Goal: Obtain resource: Download file/media

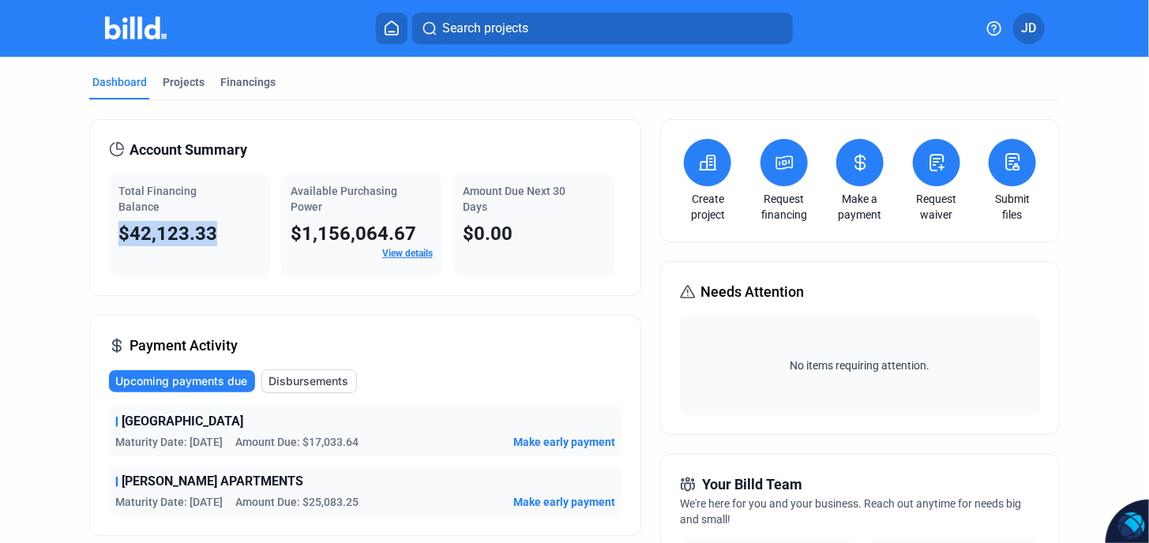
drag, startPoint x: 246, startPoint y: 231, endPoint x: 95, endPoint y: 231, distance: 151.6
click at [92, 231] on div "Account Summary Total Financing Balance $42,123.33 Available Purchasing Power $…" at bounding box center [365, 207] width 553 height 177
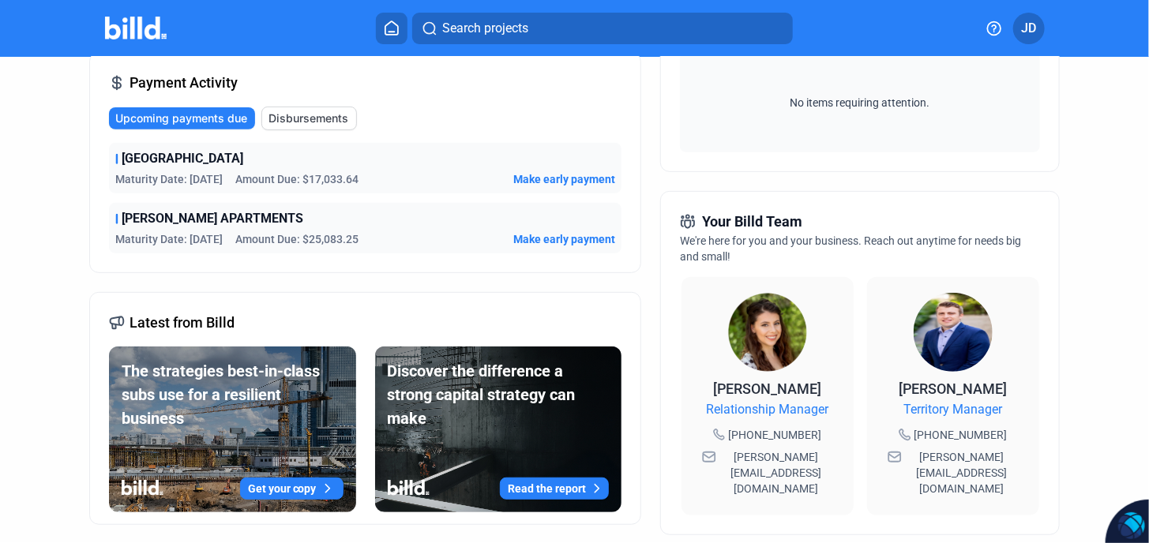
click at [314, 238] on span "Amount Due: $25,083.25" at bounding box center [296, 239] width 123 height 16
click at [243, 219] on span "[PERSON_NAME] APARTMENTS" at bounding box center [213, 218] width 182 height 19
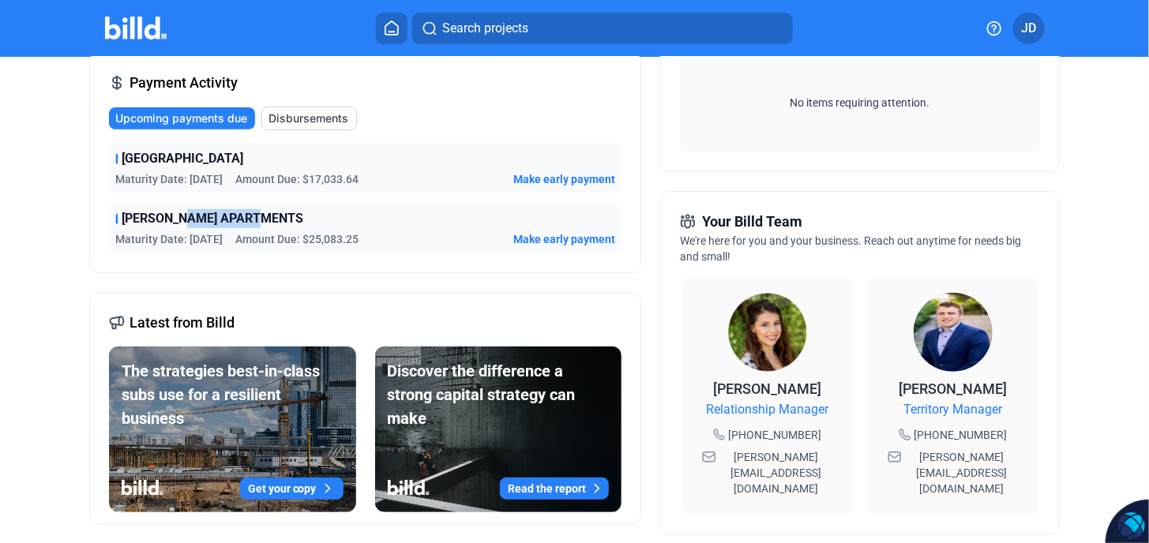
click at [243, 219] on span "[PERSON_NAME] APARTMENTS" at bounding box center [213, 218] width 182 height 19
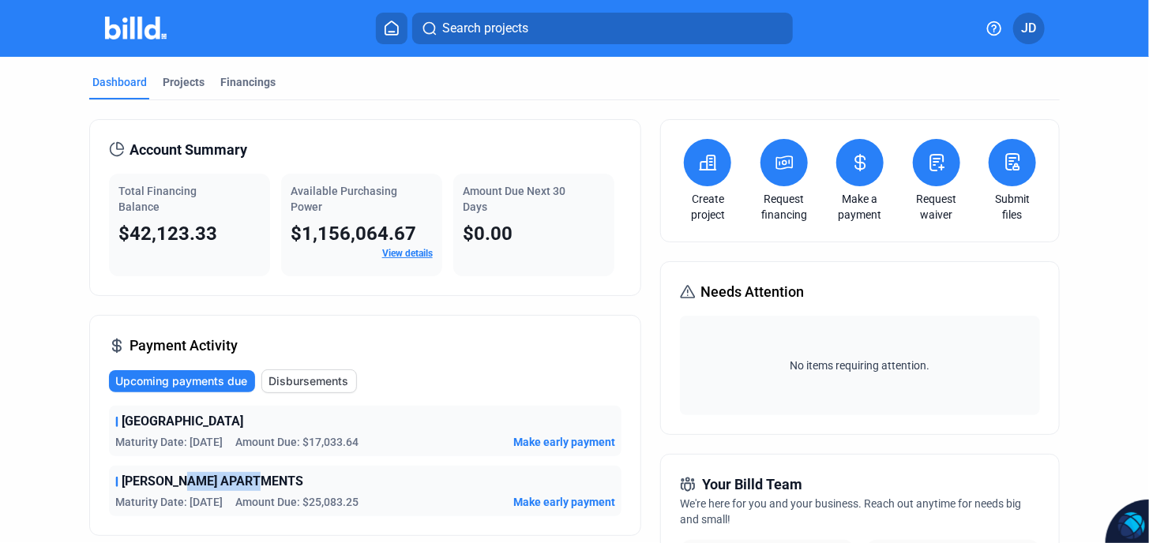
scroll to position [105, 0]
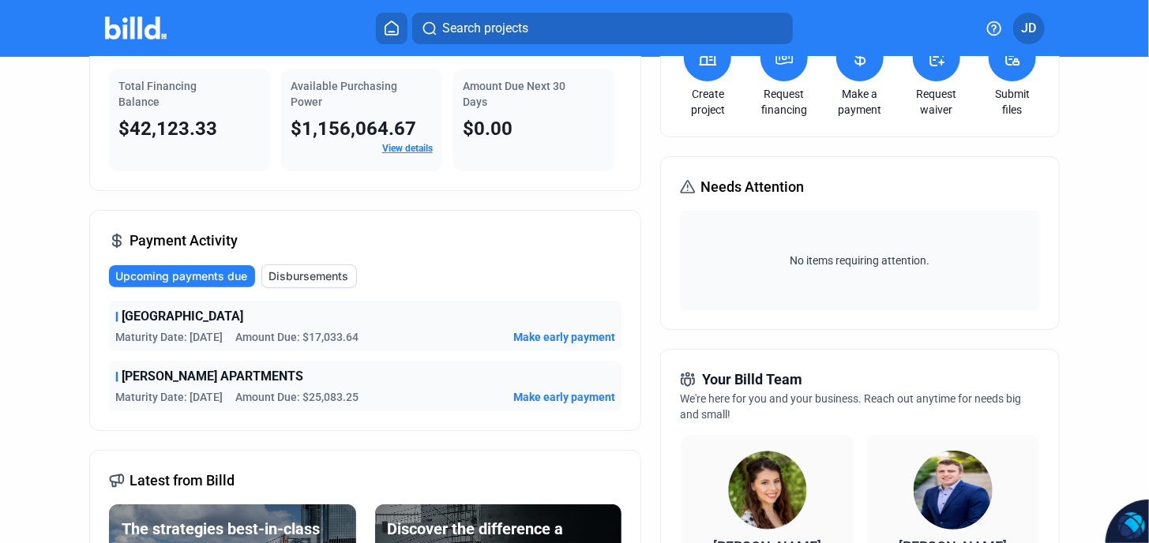
click at [148, 377] on span "[PERSON_NAME] APARTMENTS" at bounding box center [213, 376] width 182 height 19
click at [149, 377] on span "[PERSON_NAME] APARTMENTS" at bounding box center [213, 376] width 182 height 19
drag, startPoint x: 149, startPoint y: 377, endPoint x: 112, endPoint y: 373, distance: 37.4
click at [111, 372] on div "[PERSON_NAME] APARTMENTS Maturity Date: [DATE] Amount Due: $25,083.25 Make earl…" at bounding box center [365, 386] width 513 height 51
click at [114, 373] on div "[PERSON_NAME] APARTMENTS Maturity Date: [DATE] Amount Due: $25,083.25 Make earl…" at bounding box center [365, 386] width 513 height 51
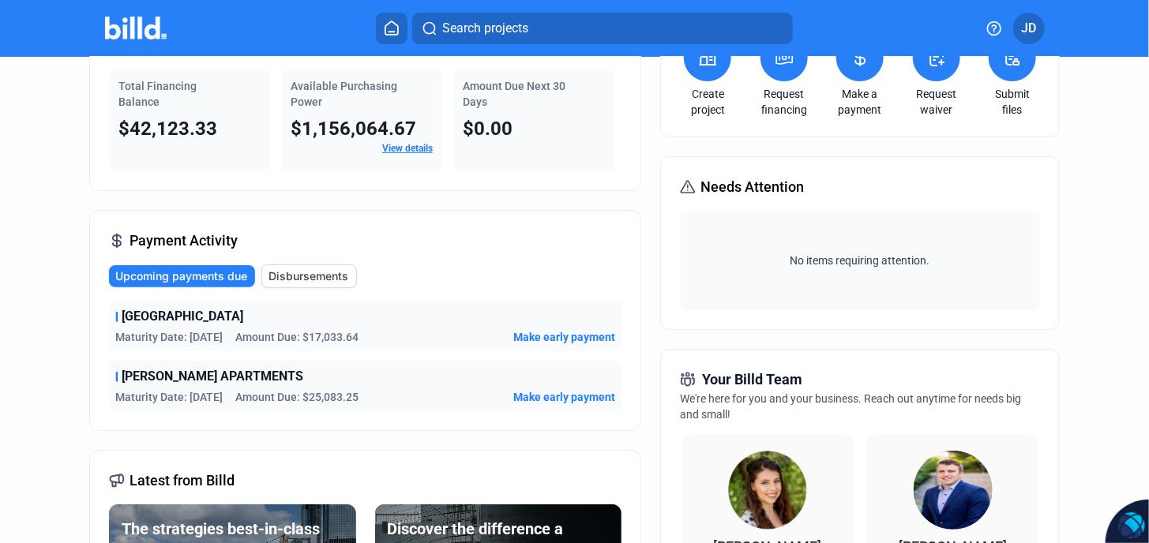
click at [185, 276] on span "Upcoming payments due" at bounding box center [181, 276] width 132 height 16
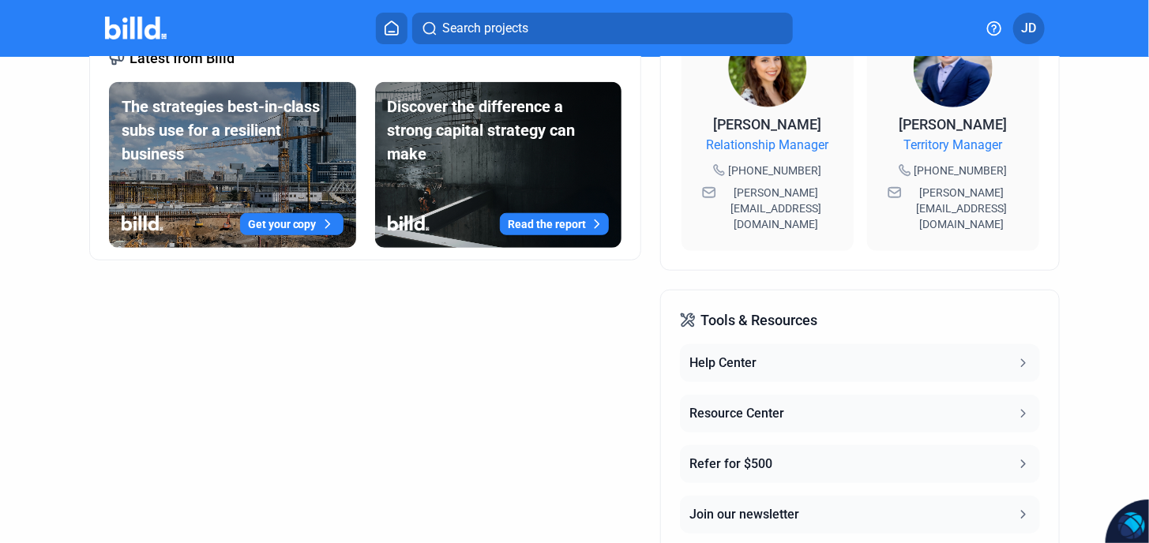
scroll to position [226, 0]
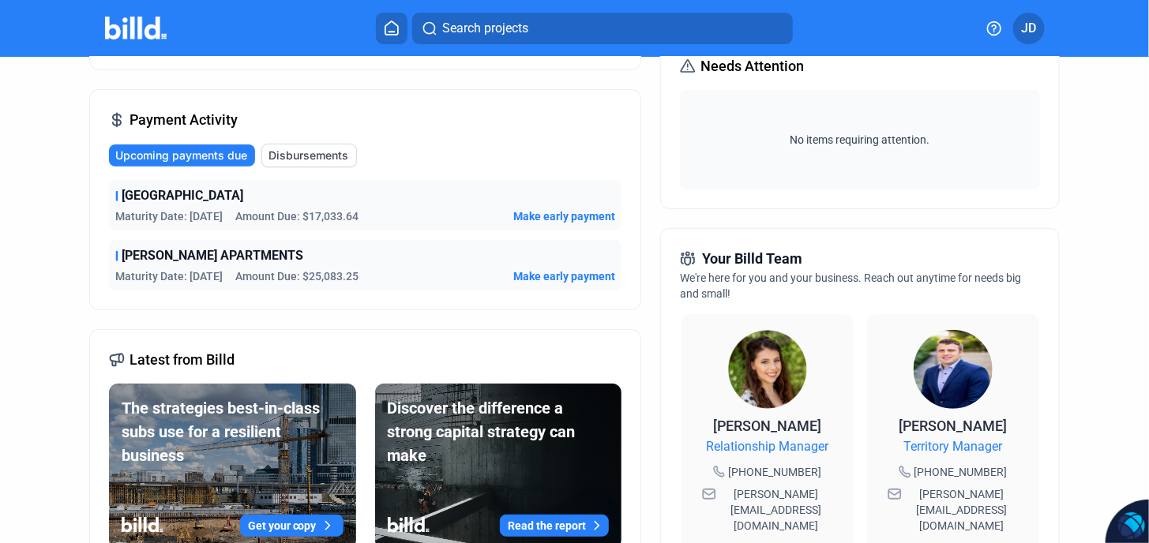
click at [229, 163] on button "Upcoming payments due" at bounding box center [182, 155] width 146 height 22
click at [224, 152] on span "Upcoming payments due" at bounding box center [181, 156] width 132 height 16
click at [222, 152] on span "Upcoming payments due" at bounding box center [181, 156] width 132 height 16
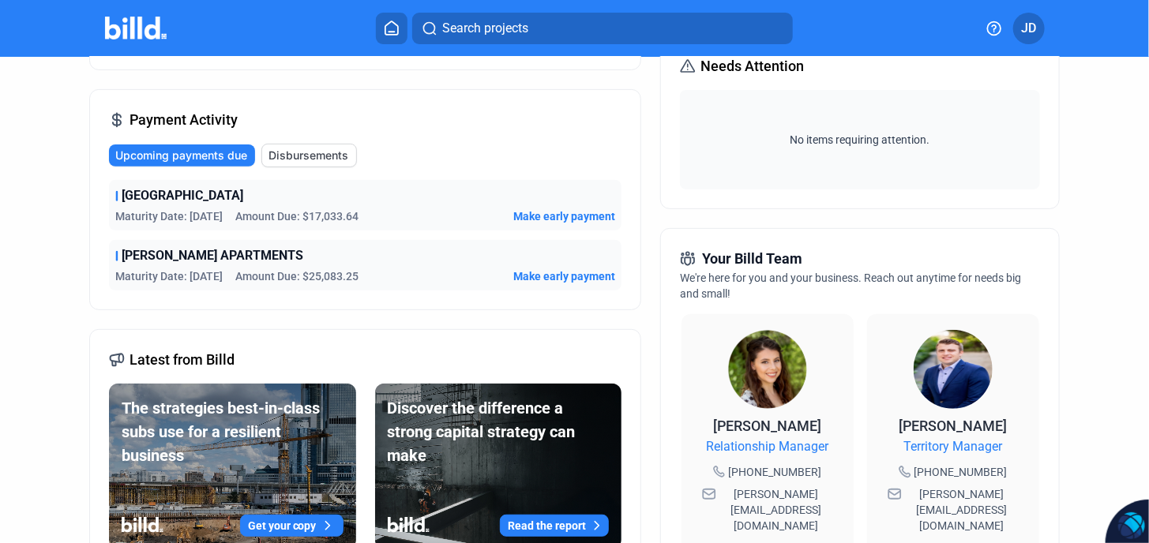
click at [222, 152] on span "Upcoming payments due" at bounding box center [181, 156] width 132 height 16
click at [224, 154] on span "Upcoming payments due" at bounding box center [181, 156] width 132 height 16
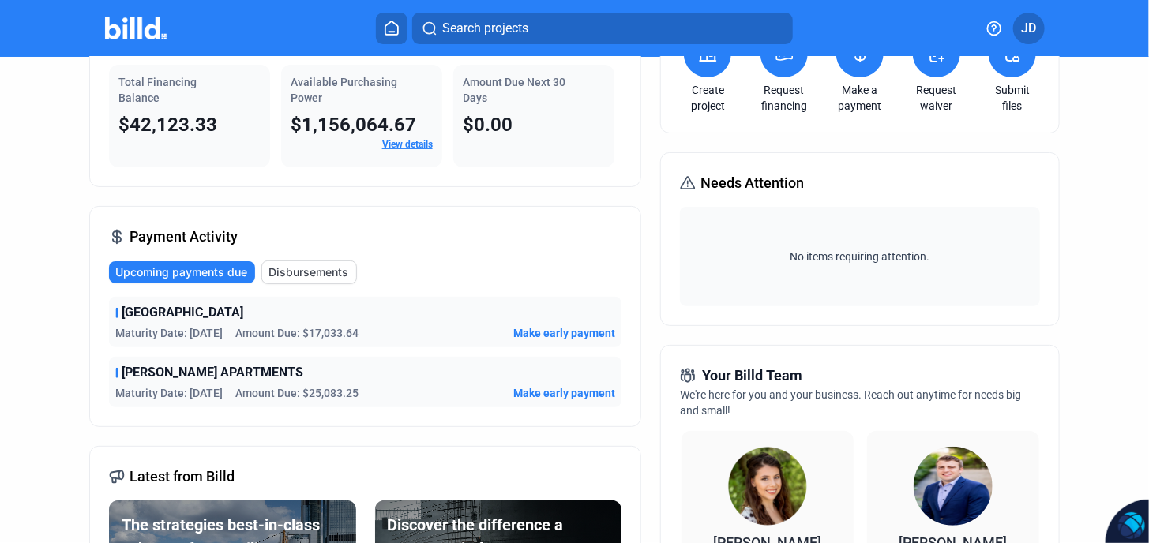
scroll to position [0, 0]
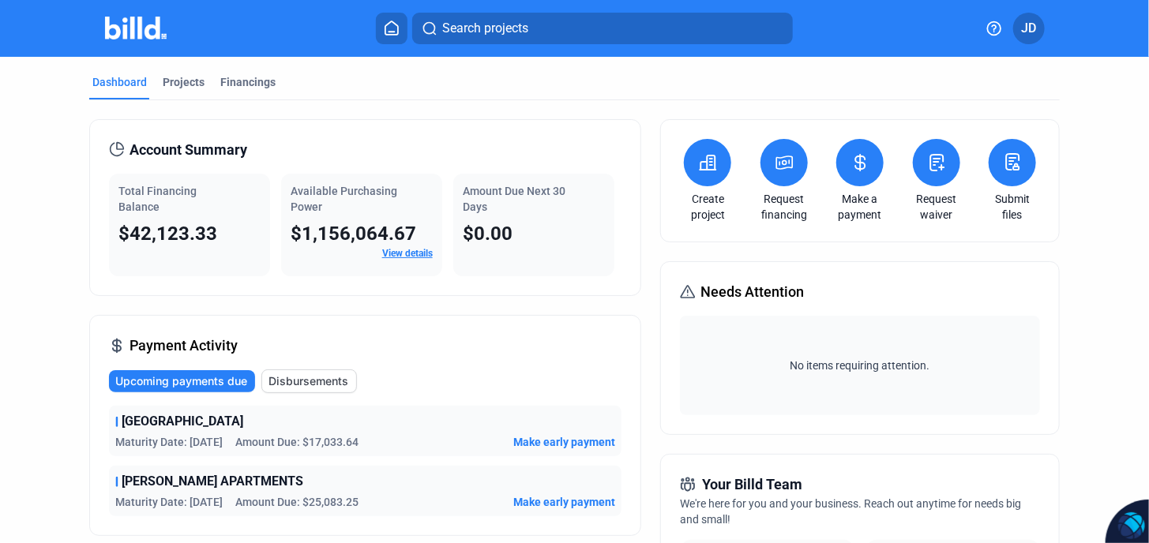
click at [397, 253] on link "View details" at bounding box center [407, 253] width 51 height 11
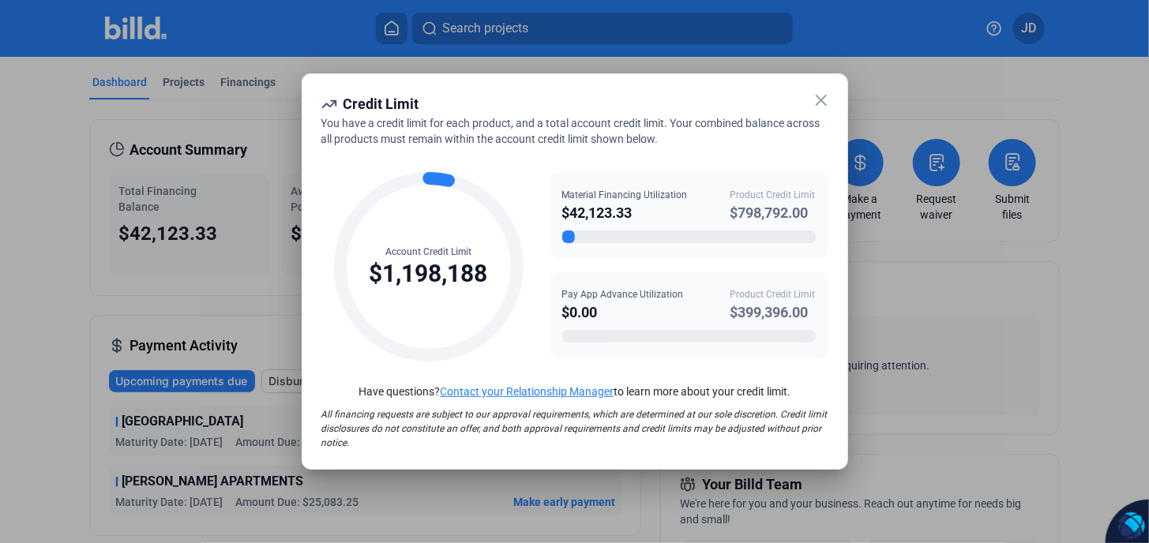
click at [823, 96] on icon at bounding box center [820, 100] width 9 height 9
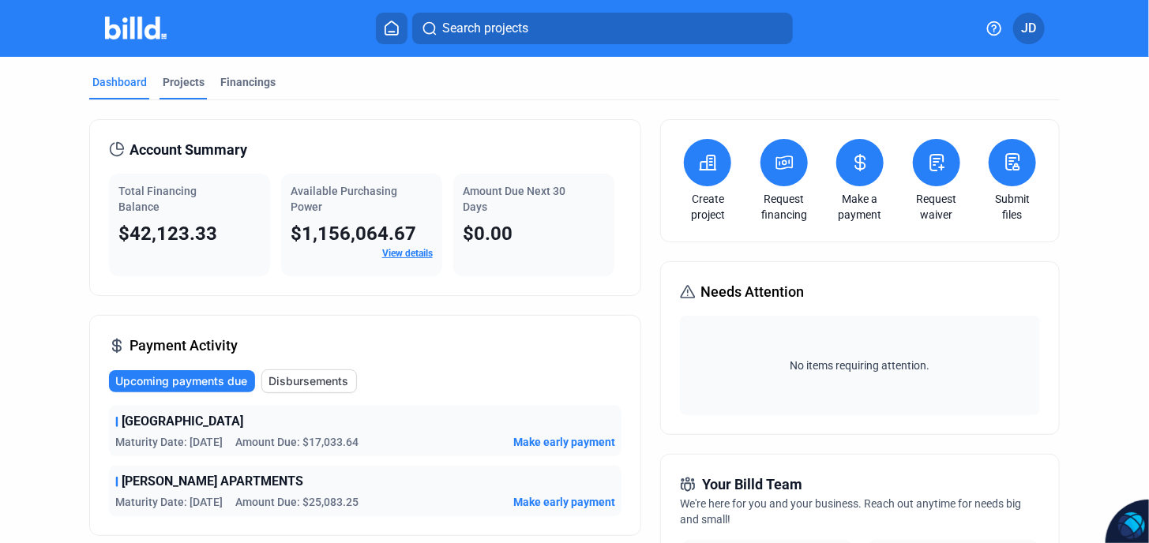
click at [184, 84] on div "Projects" at bounding box center [184, 82] width 42 height 16
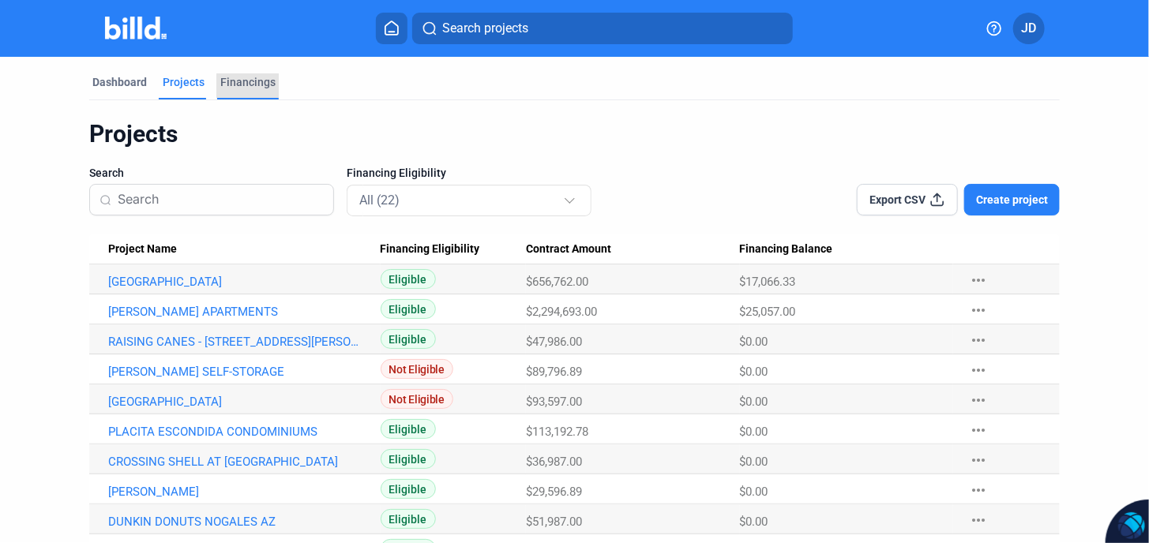
click at [246, 83] on div "Financings" at bounding box center [247, 82] width 55 height 16
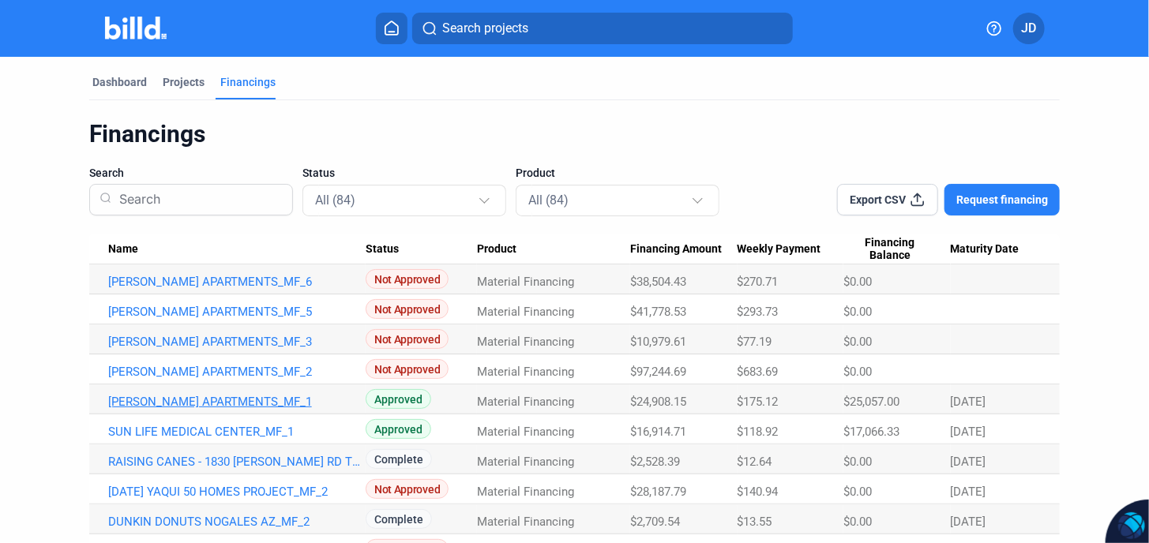
click at [194, 400] on link "[PERSON_NAME] APARTMENTS_MF_1" at bounding box center [236, 402] width 257 height 14
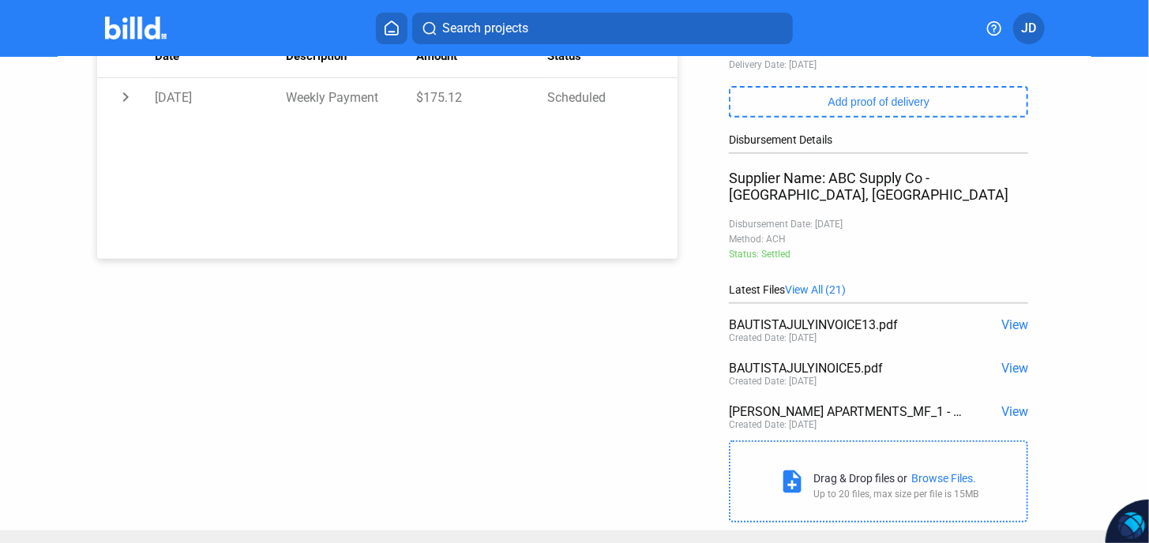
scroll to position [313, 0]
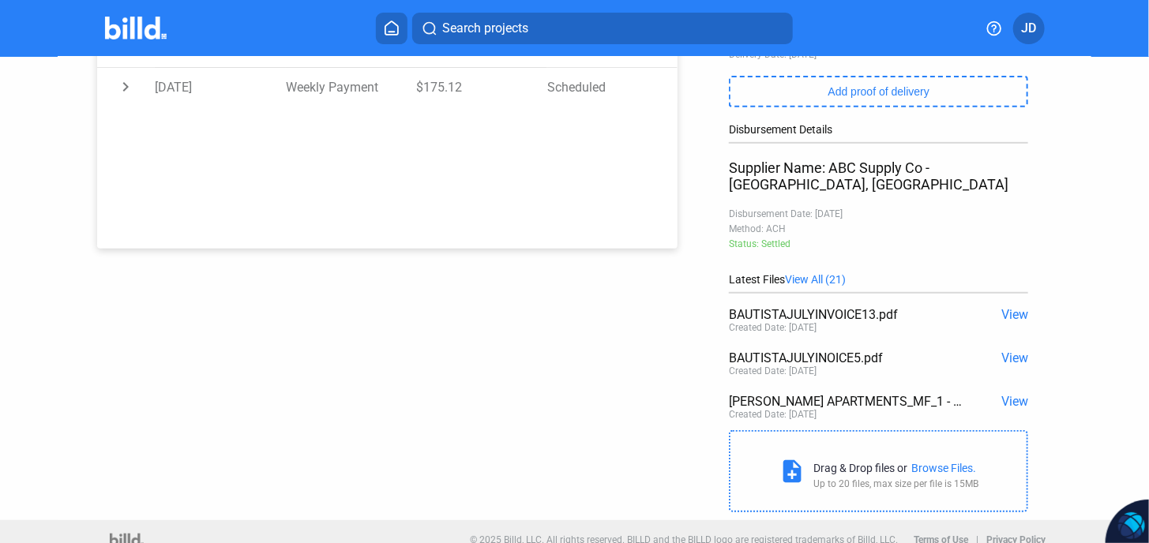
click at [808, 273] on span "View All (21)" at bounding box center [815, 279] width 61 height 13
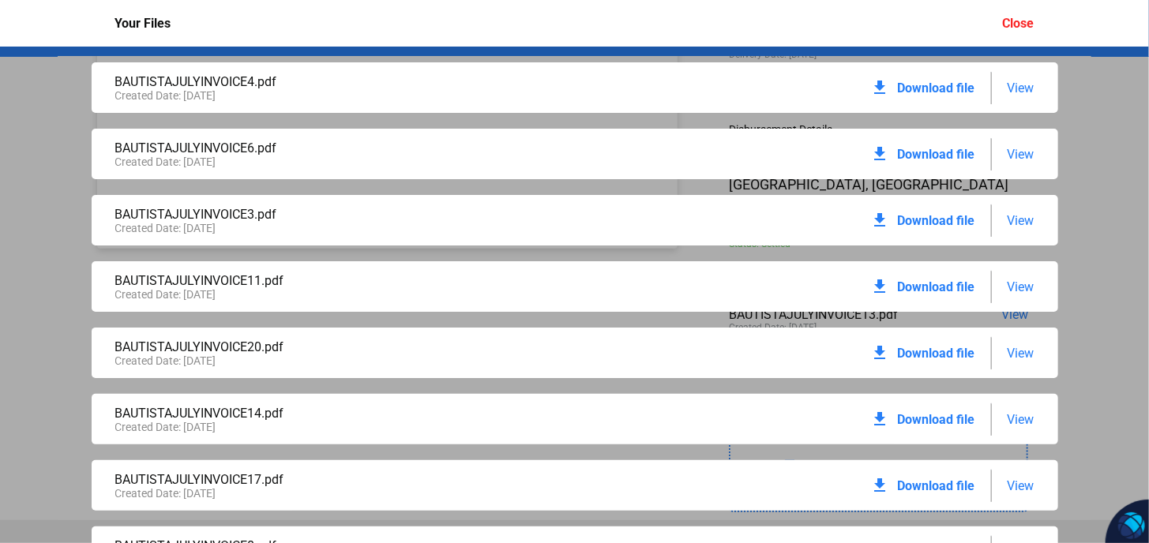
click at [917, 90] on span "Download file" at bounding box center [936, 88] width 77 height 15
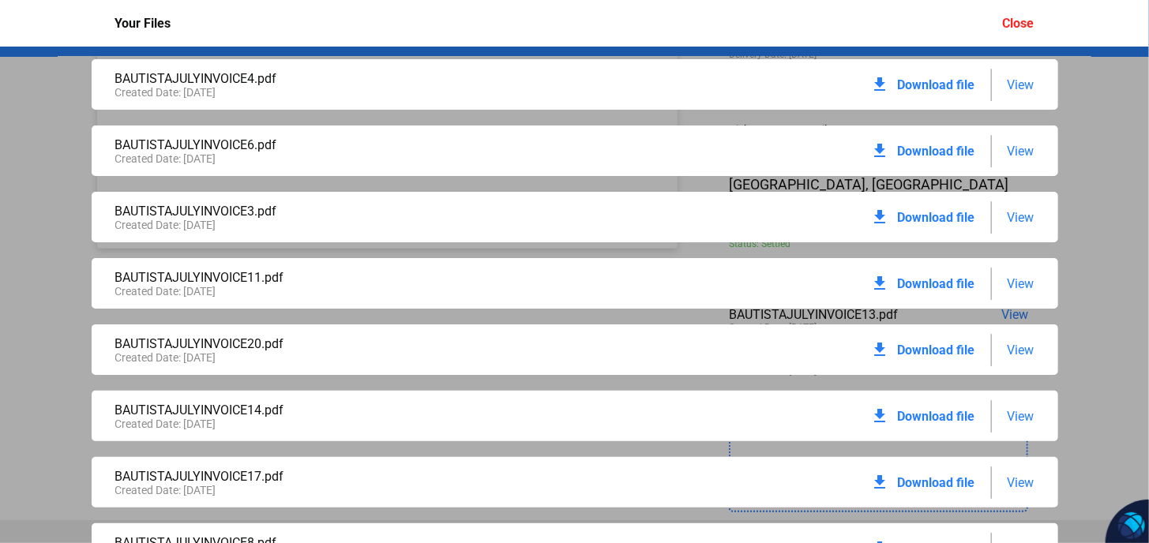
scroll to position [0, 0]
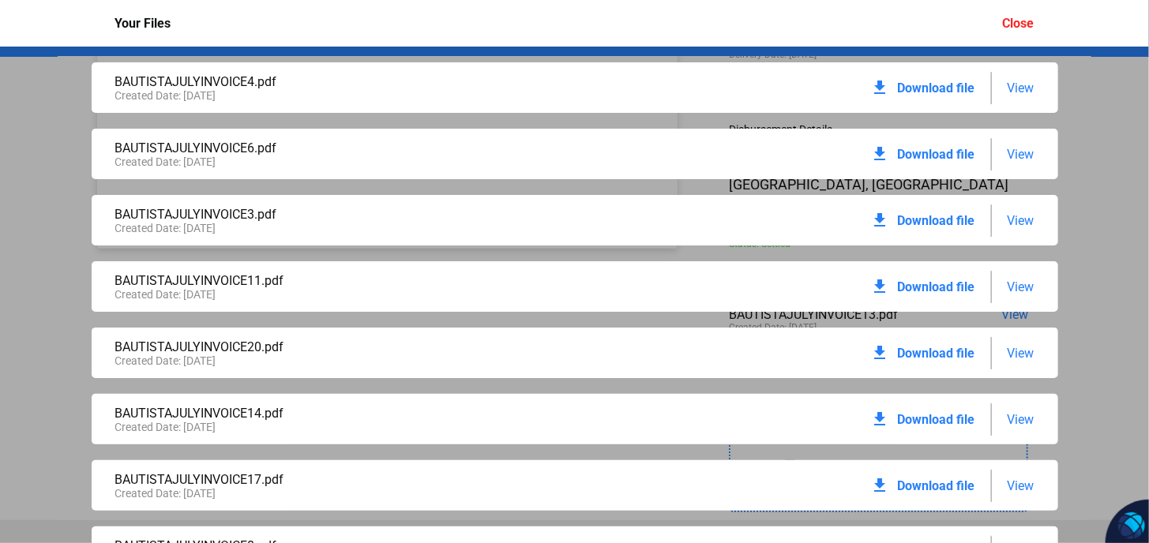
click at [1007, 88] on span "View" at bounding box center [1020, 88] width 27 height 15
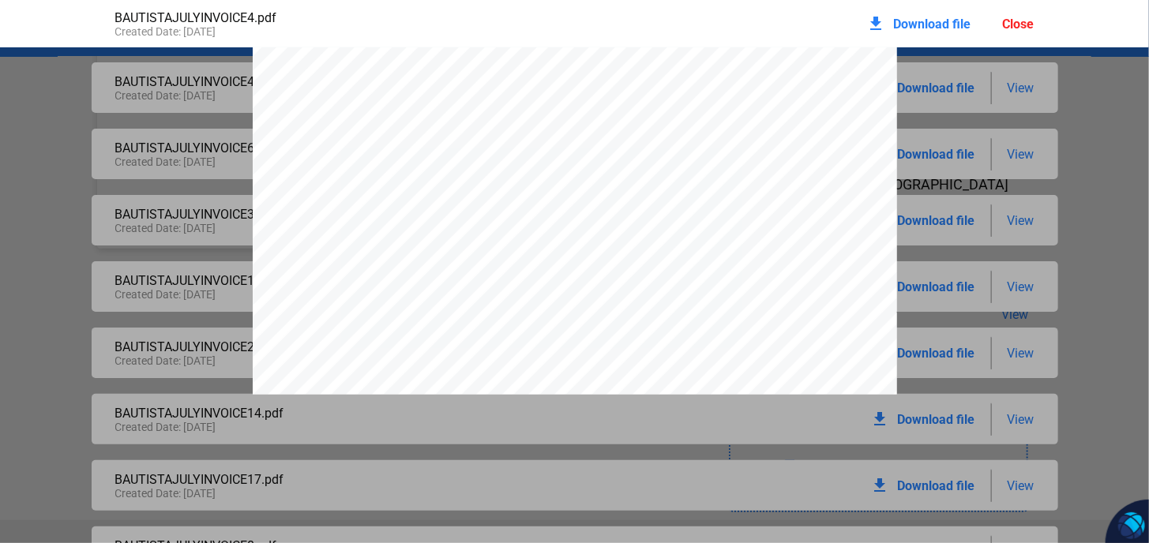
scroll to position [131, 0]
click at [142, 182] on div "ABC Supply Co 1 ABC [GEOGRAPHIC_DATA] [URL][DOMAIN_NAME] INVOICE Customer Numbe…" at bounding box center [574, 334] width 1149 height 834
click at [1003, 207] on div "ABC Supply Co 1 ABC [GEOGRAPHIC_DATA] [URL][DOMAIN_NAME] INVOICE Customer Numbe…" at bounding box center [574, 465] width 1149 height 834
click at [1052, 187] on div "ABC Supply Co 1 ABC [GEOGRAPHIC_DATA] [URL][DOMAIN_NAME] INVOICE Customer Numbe…" at bounding box center [574, 465] width 1149 height 834
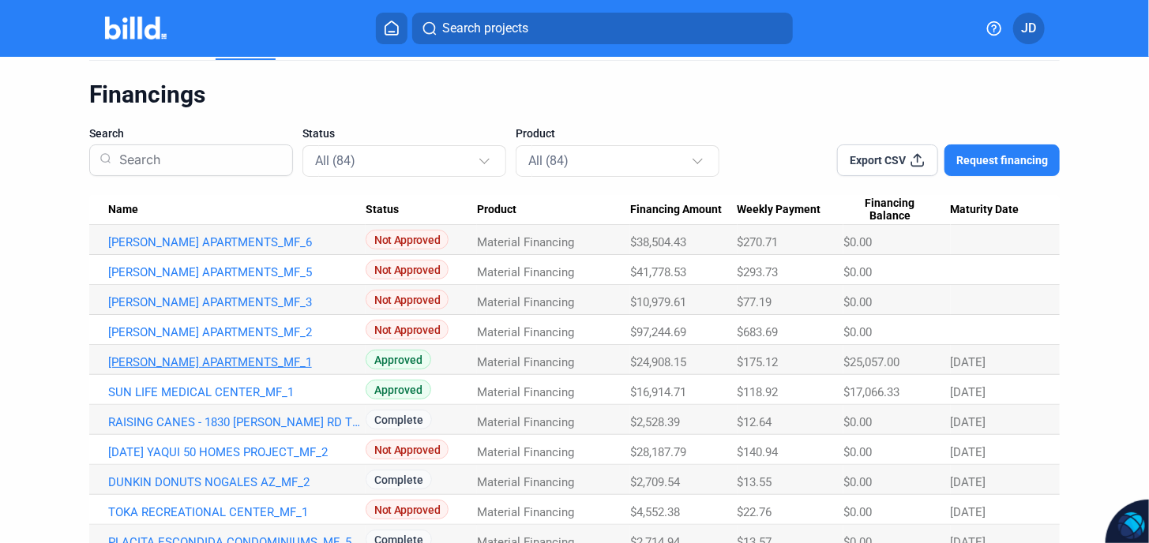
scroll to position [105, 0]
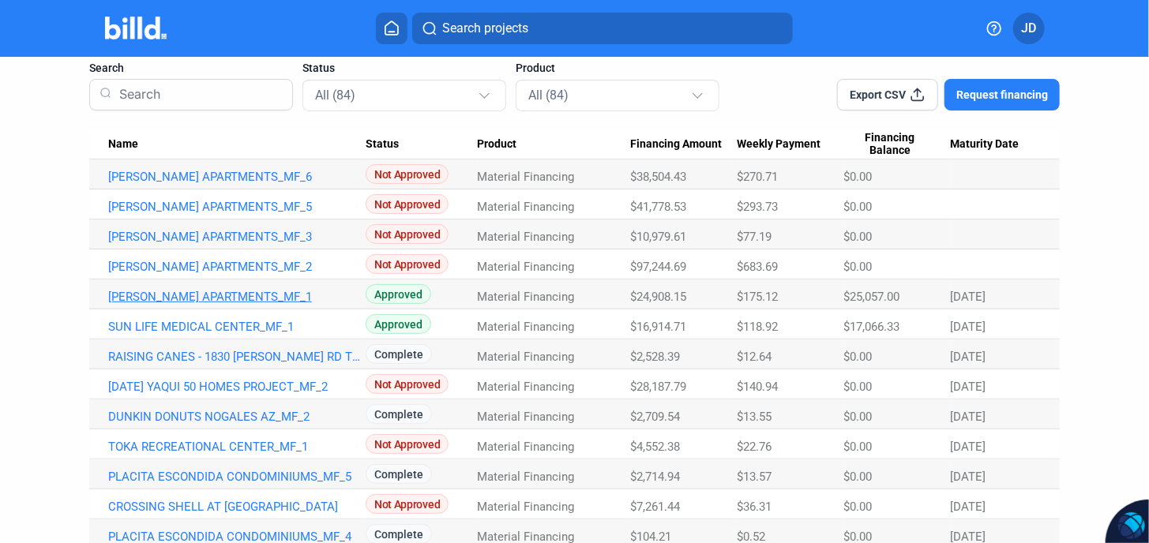
click at [193, 298] on link "[PERSON_NAME] APARTMENTS_MF_1" at bounding box center [236, 297] width 257 height 14
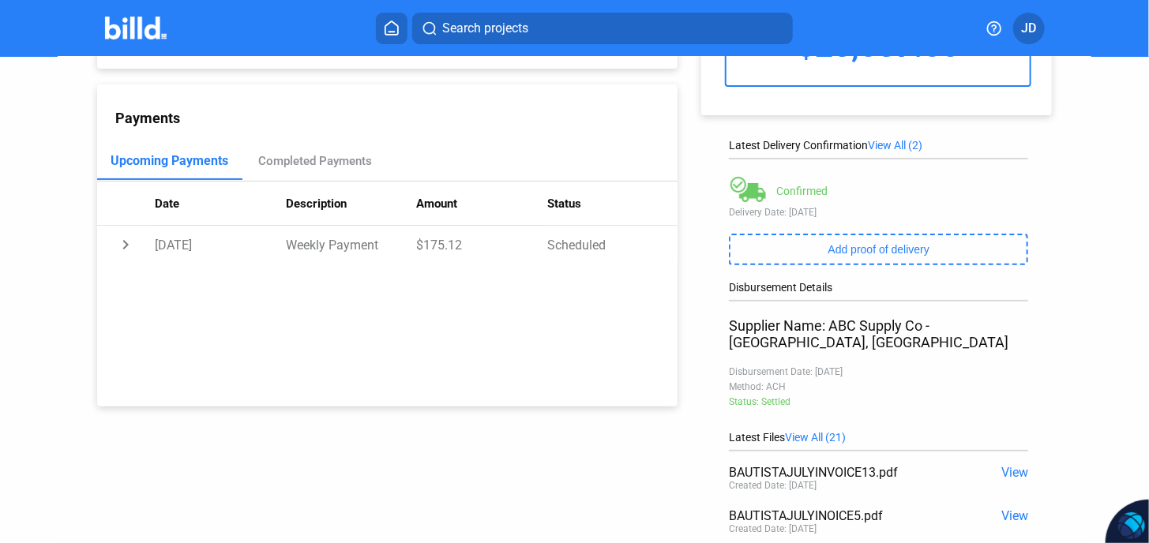
scroll to position [313, 0]
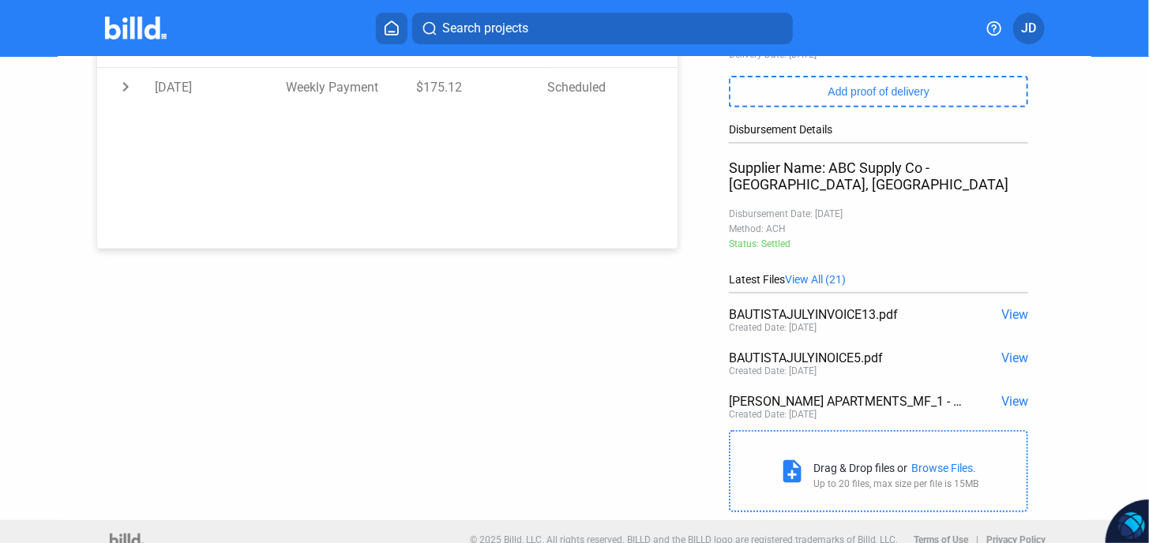
click at [822, 273] on span "View All (21)" at bounding box center [815, 279] width 61 height 13
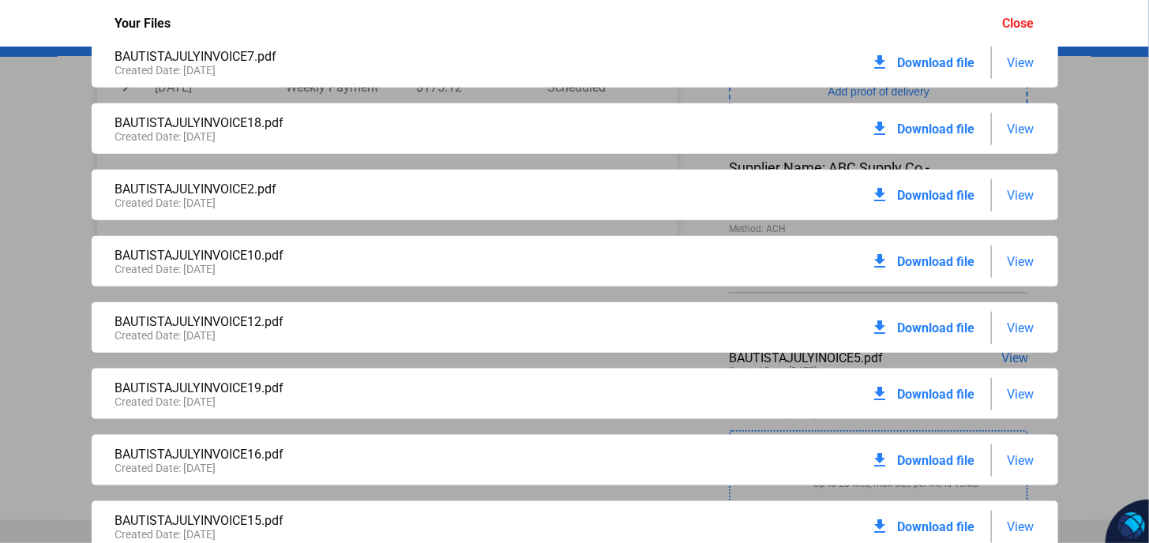
scroll to position [951, 0]
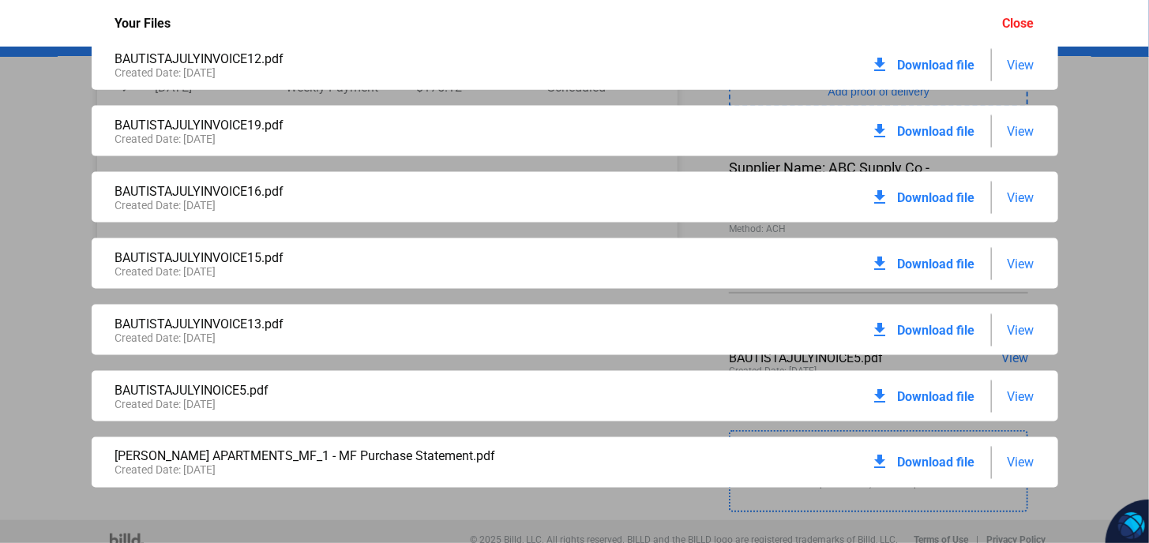
click at [1007, 396] on span "View" at bounding box center [1020, 396] width 27 height 15
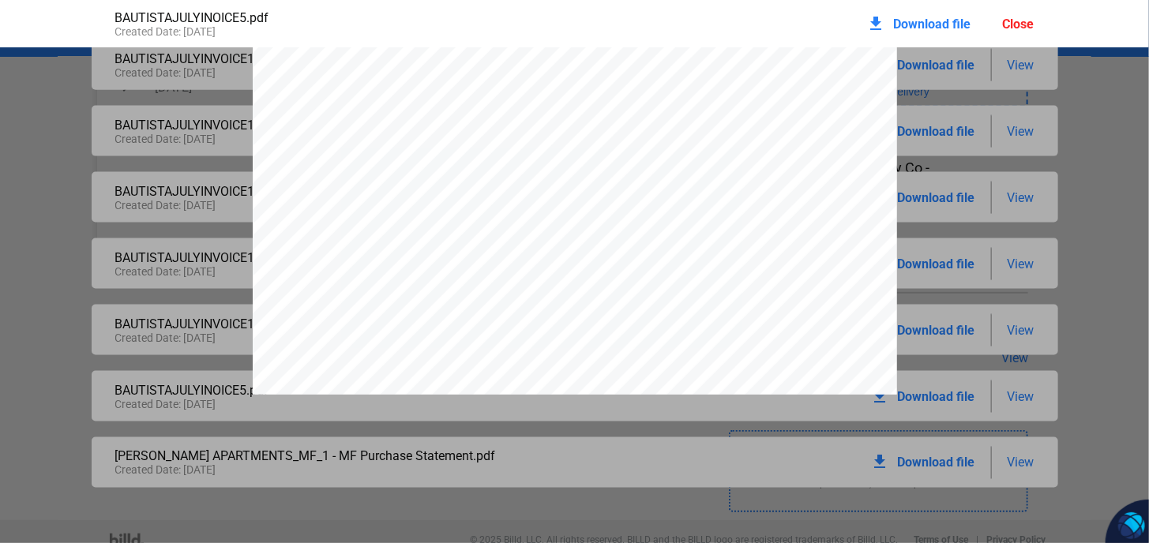
scroll to position [0, 0]
click at [1074, 157] on div "ABC Supply Co 1 ABC Pkwy [GEOGRAPHIC_DATA] [URL][DOMAIN_NAME] INVOICE Customer …" at bounding box center [574, 465] width 1149 height 834
click at [831, 100] on div "ABC Supply Co 1 ABC Pkwy [GEOGRAPHIC_DATA] [URL][DOMAIN_NAME] INVOICE Customer …" at bounding box center [575, 465] width 644 height 834
click at [1120, 118] on div "ABC Supply Co 1 ABC Pkwy [GEOGRAPHIC_DATA] [URL][DOMAIN_NAME] INVOICE Customer …" at bounding box center [574, 465] width 1149 height 834
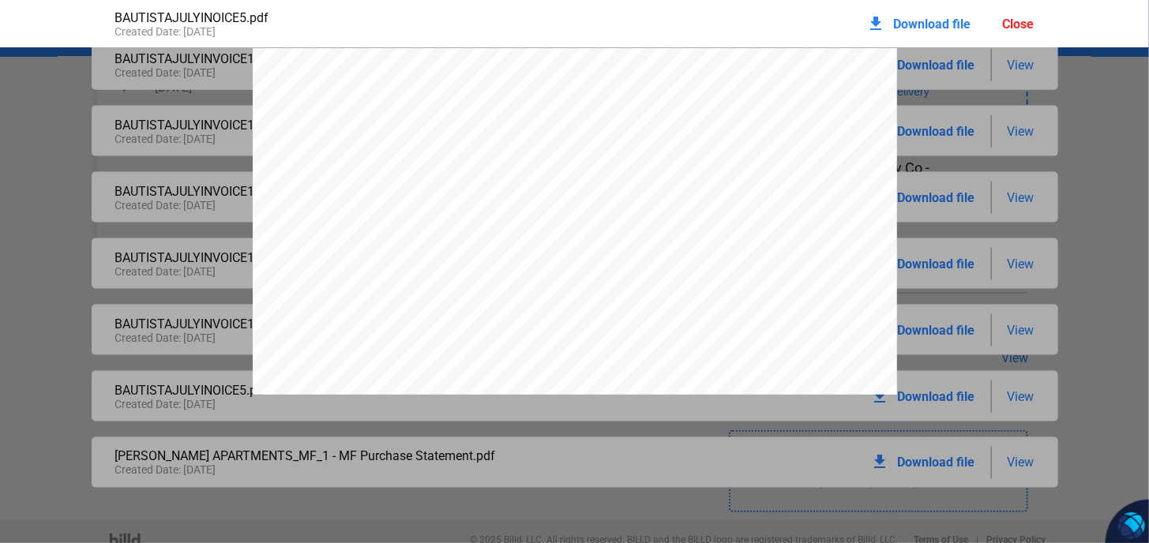
click at [1120, 118] on div "ABC Supply Co 1 ABC Pkwy [GEOGRAPHIC_DATA] [URL][DOMAIN_NAME] INVOICE Customer …" at bounding box center [574, 465] width 1149 height 834
click at [1088, 89] on div "ABC Supply Co 1 ABC Pkwy [GEOGRAPHIC_DATA] [URL][DOMAIN_NAME] INVOICE Customer …" at bounding box center [574, 202] width 1149 height 834
click at [30, 94] on div "ABC Supply Co 1 ABC Pkwy [GEOGRAPHIC_DATA] [URL][DOMAIN_NAME] INVOICE Customer …" at bounding box center [574, 70] width 1149 height 834
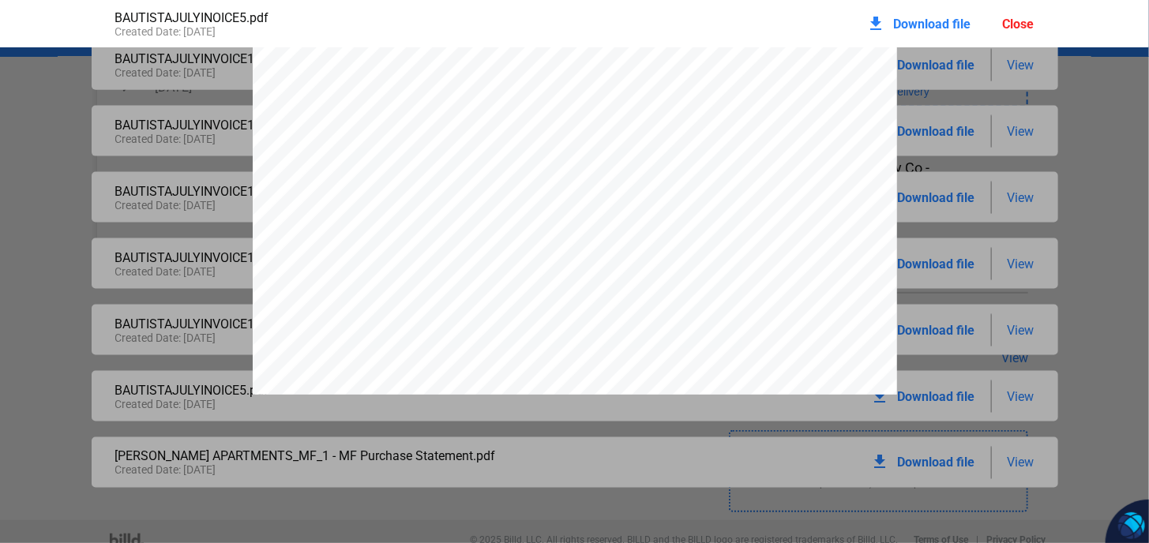
drag, startPoint x: 30, startPoint y: 94, endPoint x: 52, endPoint y: 95, distance: 22.1
click at [31, 95] on div "ABC Supply Co 1 ABC Pkwy [GEOGRAPHIC_DATA] [URL][DOMAIN_NAME] INVOICE Customer …" at bounding box center [574, 70] width 1149 height 834
click at [875, 62] on div "ABC Supply Co 1 ABC Pkwy [GEOGRAPHIC_DATA] [URL][DOMAIN_NAME] INVOICE Customer …" at bounding box center [575, 465] width 644 height 834
click at [880, 62] on div "ABC Supply Co 1 ABC Pkwy [GEOGRAPHIC_DATA] [URL][DOMAIN_NAME] INVOICE Customer …" at bounding box center [575, 465] width 644 height 834
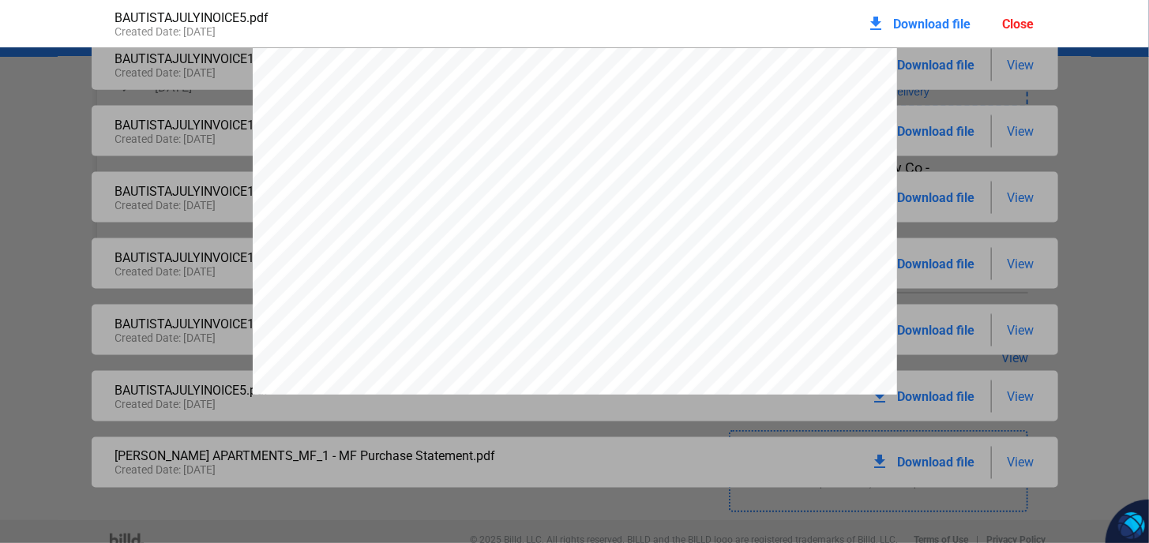
click at [880, 62] on div "ABC Supply Co 1 ABC Pkwy [GEOGRAPHIC_DATA] [URL][DOMAIN_NAME] INVOICE Customer …" at bounding box center [575, 465] width 644 height 834
click at [1015, 66] on div "ABC Supply Co 1 ABC Pkwy [GEOGRAPHIC_DATA] [URL][DOMAIN_NAME] INVOICE Customer …" at bounding box center [574, 465] width 1149 height 834
click at [1015, 68] on div "ABC Supply Co 1 ABC Pkwy [GEOGRAPHIC_DATA] [URL][DOMAIN_NAME] INVOICE Customer …" at bounding box center [574, 465] width 1149 height 834
click at [954, 98] on div "ABC Supply Co 1 ABC Pkwy [GEOGRAPHIC_DATA] [URL][DOMAIN_NAME] INVOICE Customer …" at bounding box center [574, 465] width 1149 height 834
click at [947, 99] on div "ABC Supply Co 1 ABC Pkwy [GEOGRAPHIC_DATA] [URL][DOMAIN_NAME] INVOICE Customer …" at bounding box center [574, 465] width 1149 height 834
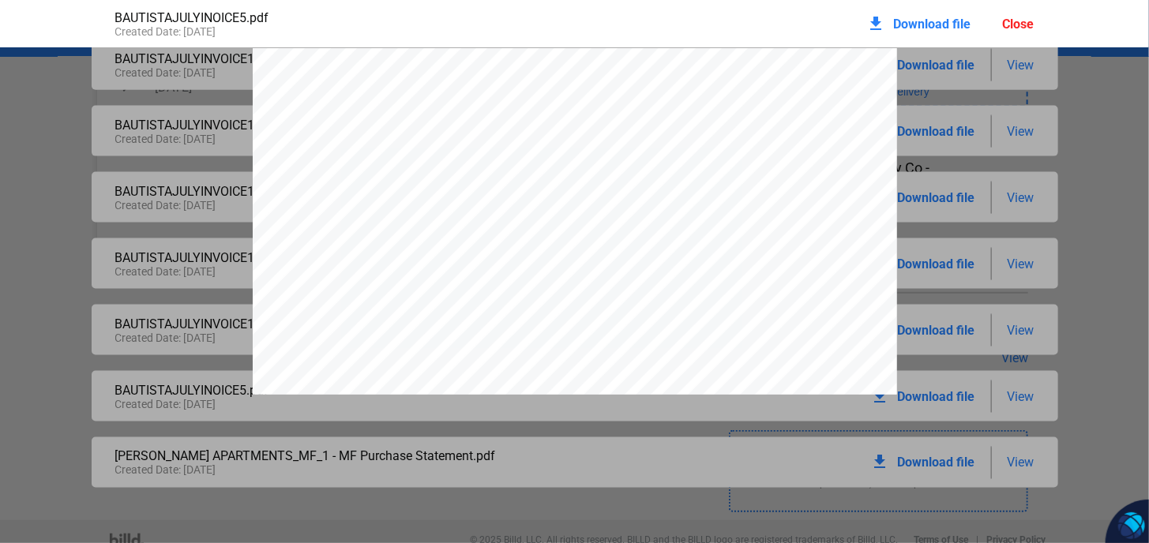
click at [407, 176] on div "ABC Supply Co 1 ABC Pkwy [GEOGRAPHIC_DATA] [URL][DOMAIN_NAME] INVOICE Customer …" at bounding box center [575, 465] width 644 height 834
click at [423, 244] on div "ABC Supply Co 1 ABC Pkwy [GEOGRAPHIC_DATA] [URL][DOMAIN_NAME] INVOICE Customer …" at bounding box center [575, 465] width 644 height 834
drag, startPoint x: 1146, startPoint y: 458, endPoint x: 1142, endPoint y: 225, distance: 232.9
click at [1132, 248] on pdf-viewer "ABC Supply Co 1 ABC Pkwy [GEOGRAPHIC_DATA] [URL][DOMAIN_NAME] INVOICE Customer …" at bounding box center [574, 264] width 1149 height 434
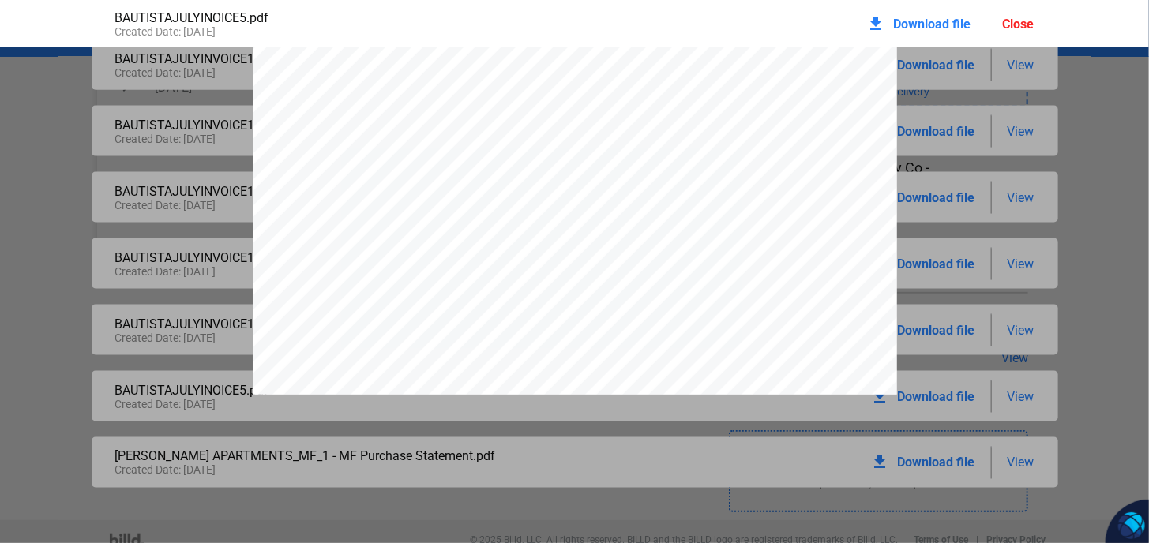
scroll to position [0, 0]
click at [318, 84] on div "ABC Supply Co 1 ABC Pkwy [GEOGRAPHIC_DATA] [URL][DOMAIN_NAME] INVOICE Customer …" at bounding box center [575, 465] width 644 height 834
click at [317, 84] on div "ABC Supply Co 1 ABC Pkwy [GEOGRAPHIC_DATA] [URL][DOMAIN_NAME] INVOICE Customer …" at bounding box center [575, 465] width 644 height 834
click at [61, 69] on div "ABC Supply Co 1 ABC Pkwy [GEOGRAPHIC_DATA] [URL][DOMAIN_NAME] INVOICE Customer …" at bounding box center [574, 465] width 1149 height 834
click at [60, 69] on div "ABC Supply Co 1 ABC Pkwy [GEOGRAPHIC_DATA] [URL][DOMAIN_NAME] INVOICE Customer …" at bounding box center [574, 465] width 1149 height 834
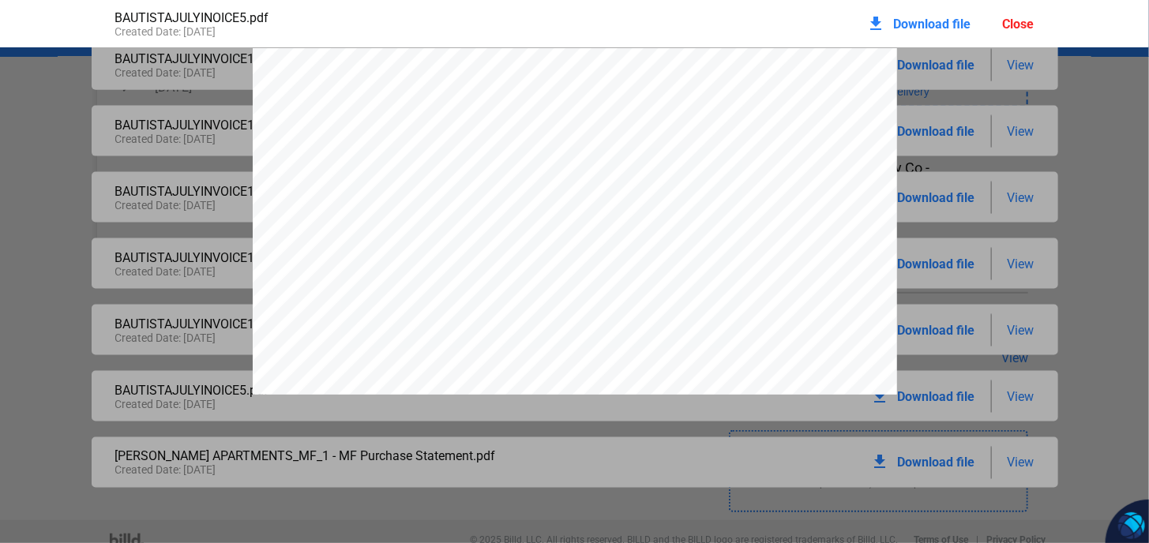
drag, startPoint x: 60, startPoint y: 69, endPoint x: 118, endPoint y: 95, distance: 63.7
click at [65, 73] on div "ABC Supply Co 1 ABC Pkwy [GEOGRAPHIC_DATA] [URL][DOMAIN_NAME] INVOICE Customer …" at bounding box center [574, 465] width 1149 height 834
click at [119, 95] on div "ABC Supply Co 1 ABC Pkwy [GEOGRAPHIC_DATA] [URL][DOMAIN_NAME] INVOICE Customer …" at bounding box center [574, 465] width 1149 height 834
click at [123, 95] on div "ABC Supply Co 1 ABC Pkwy [GEOGRAPHIC_DATA] [URL][DOMAIN_NAME] INVOICE Customer …" at bounding box center [574, 465] width 1149 height 834
click at [125, 95] on div "ABC Supply Co 1 ABC Pkwy [GEOGRAPHIC_DATA] [URL][DOMAIN_NAME] INVOICE Customer …" at bounding box center [574, 465] width 1149 height 834
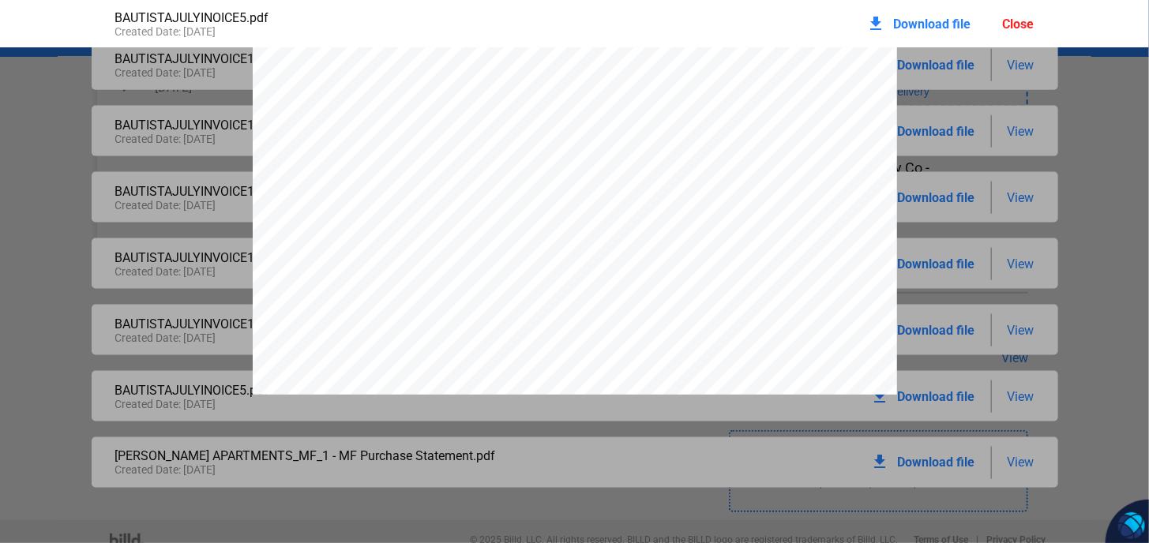
scroll to position [500, 0]
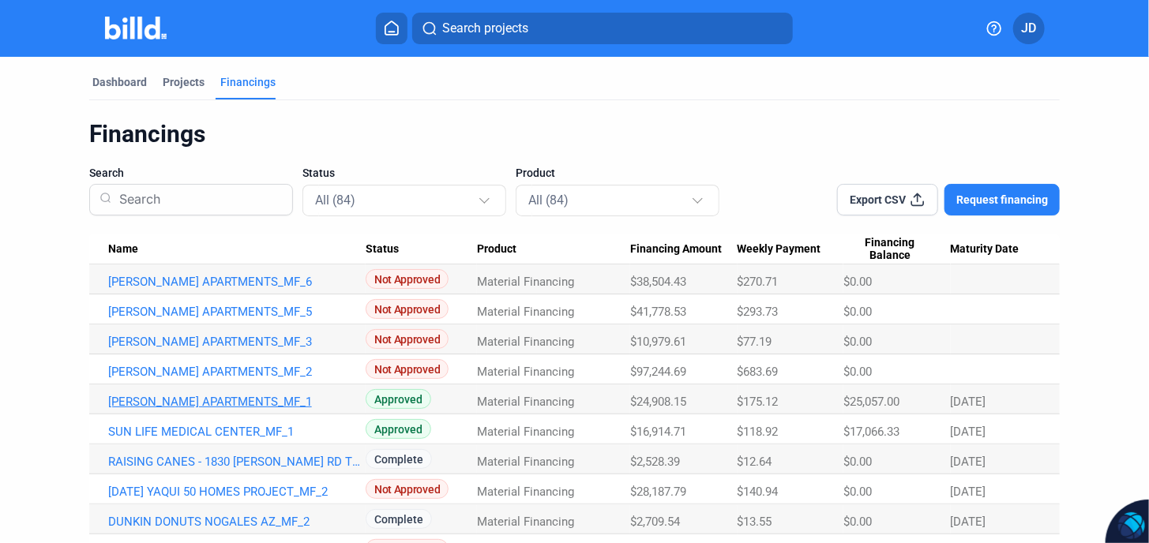
click at [191, 399] on link "[PERSON_NAME] APARTMENTS_MF_1" at bounding box center [236, 402] width 257 height 14
click at [199, 406] on link "[PERSON_NAME] APARTMENTS_MF_1" at bounding box center [236, 402] width 257 height 14
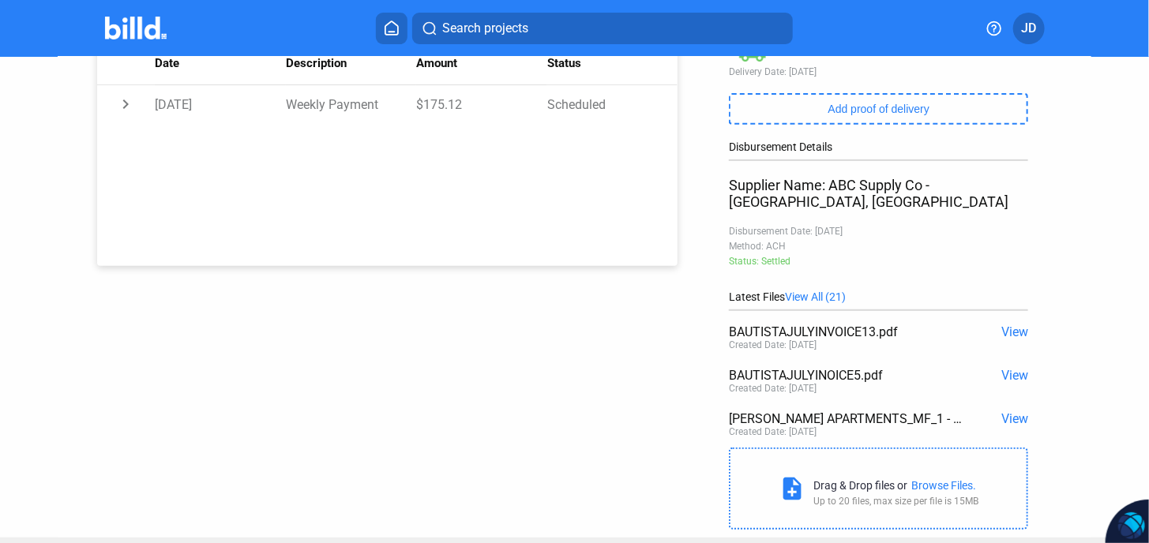
scroll to position [313, 0]
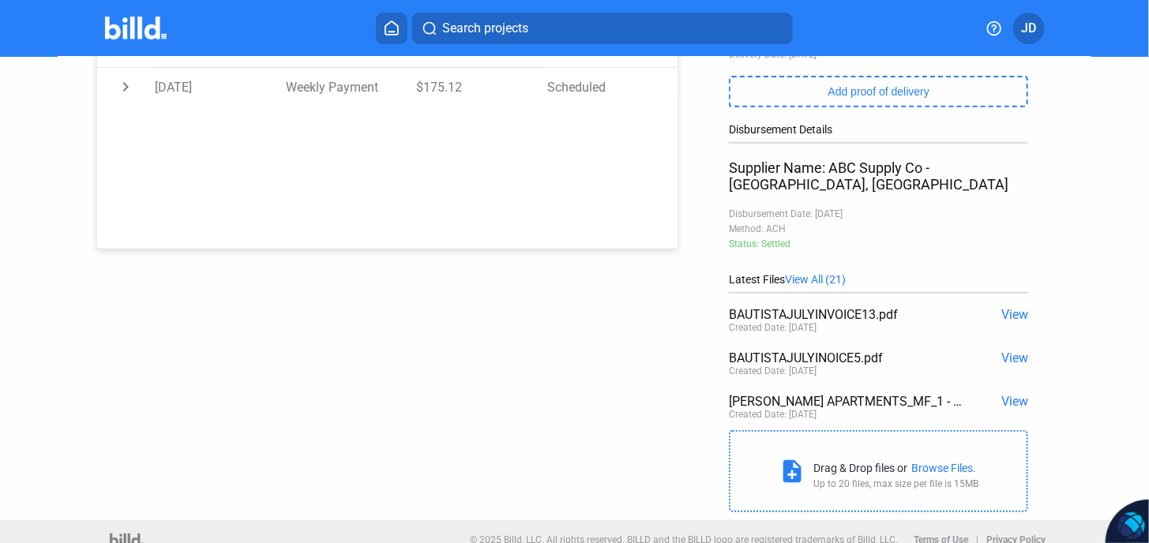
click at [816, 273] on span "View All (21)" at bounding box center [815, 279] width 61 height 13
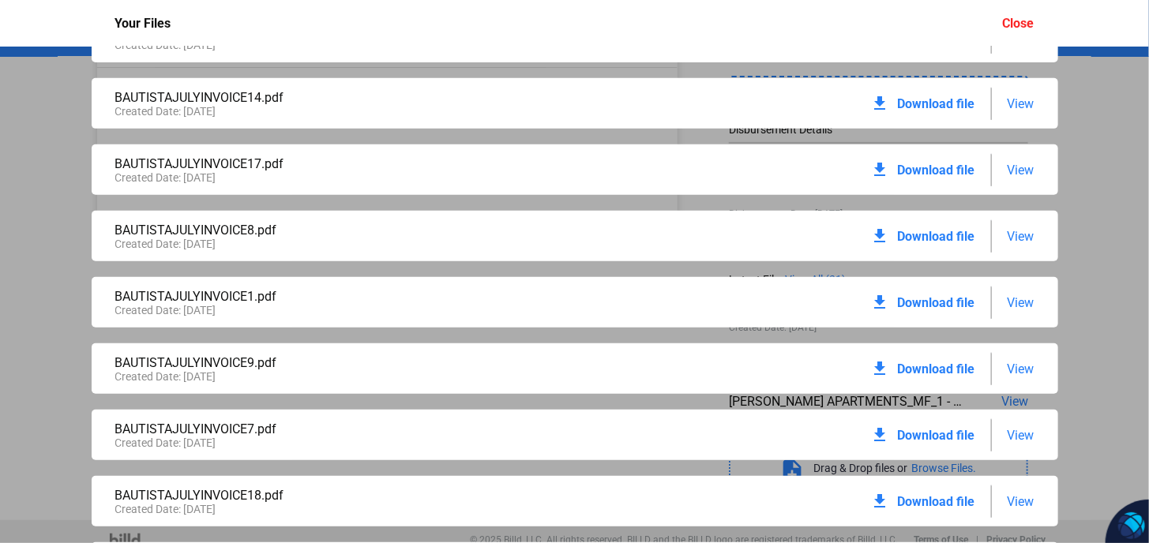
scroll to position [0, 0]
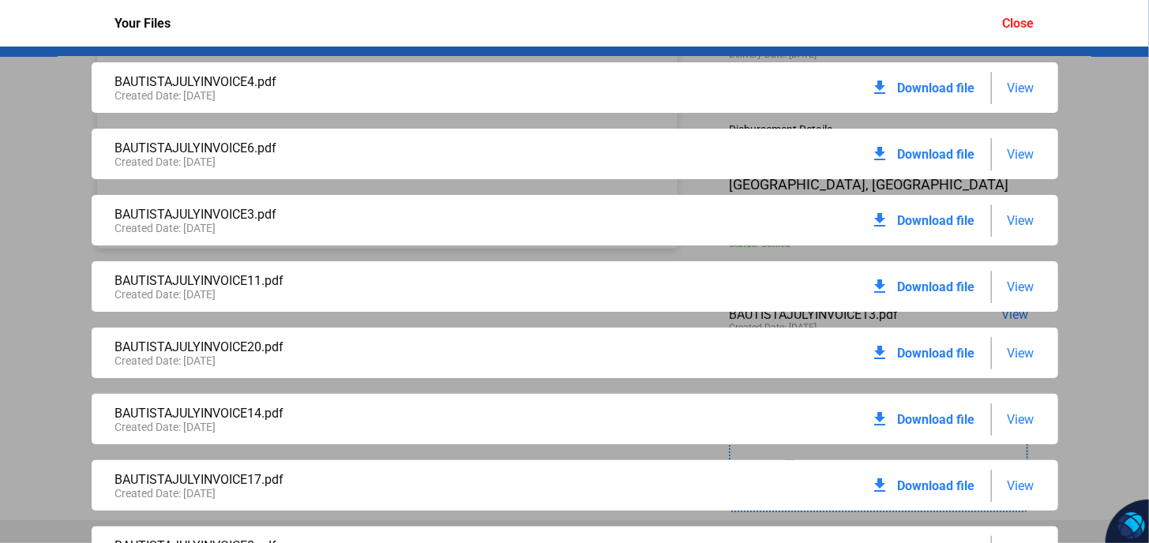
click at [1012, 88] on span "View" at bounding box center [1020, 88] width 27 height 15
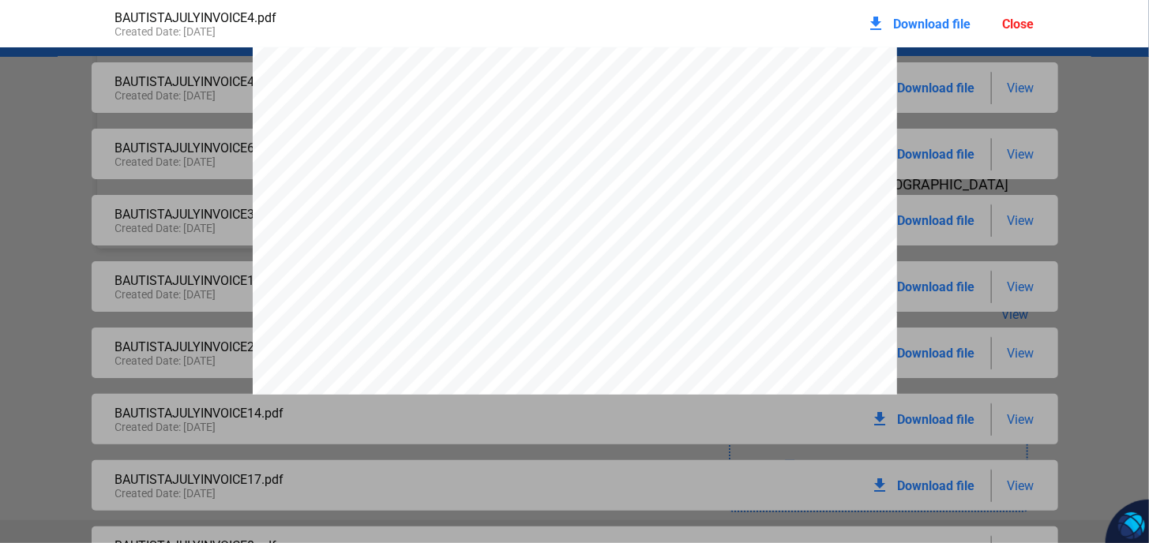
scroll to position [237, 0]
click at [1031, 28] on div "Close" at bounding box center [1019, 24] width 32 height 15
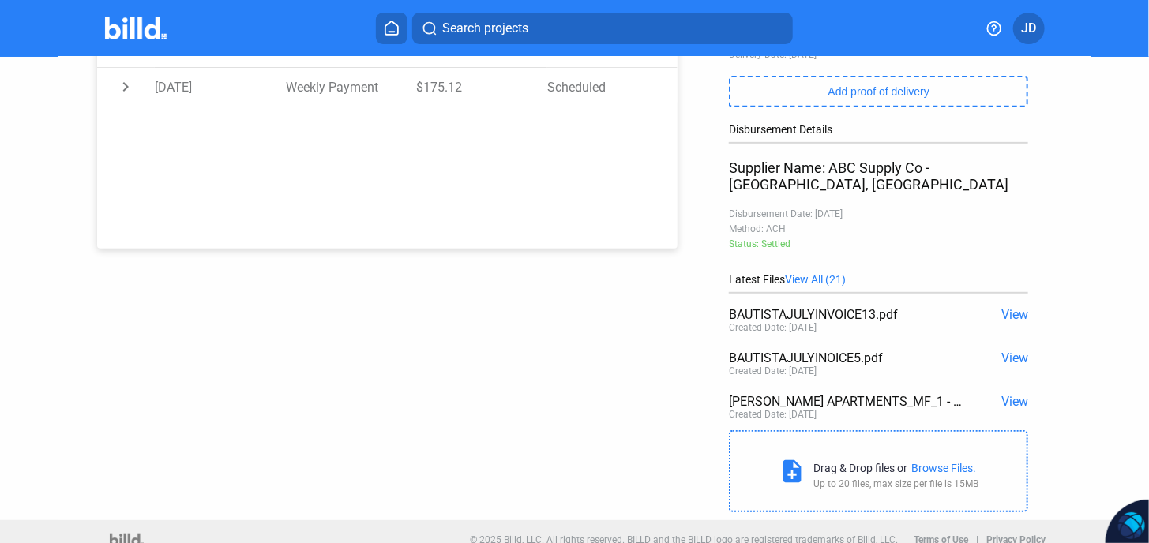
click at [1011, 307] on span "View" at bounding box center [1014, 314] width 27 height 15
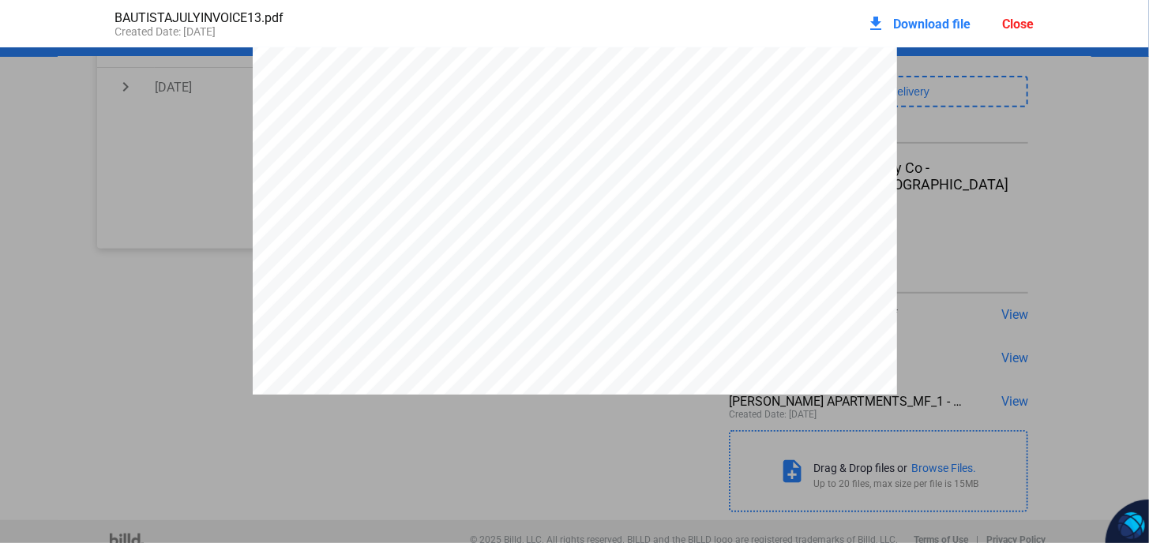
scroll to position [0, 0]
click at [1021, 26] on div "Close" at bounding box center [1019, 24] width 32 height 15
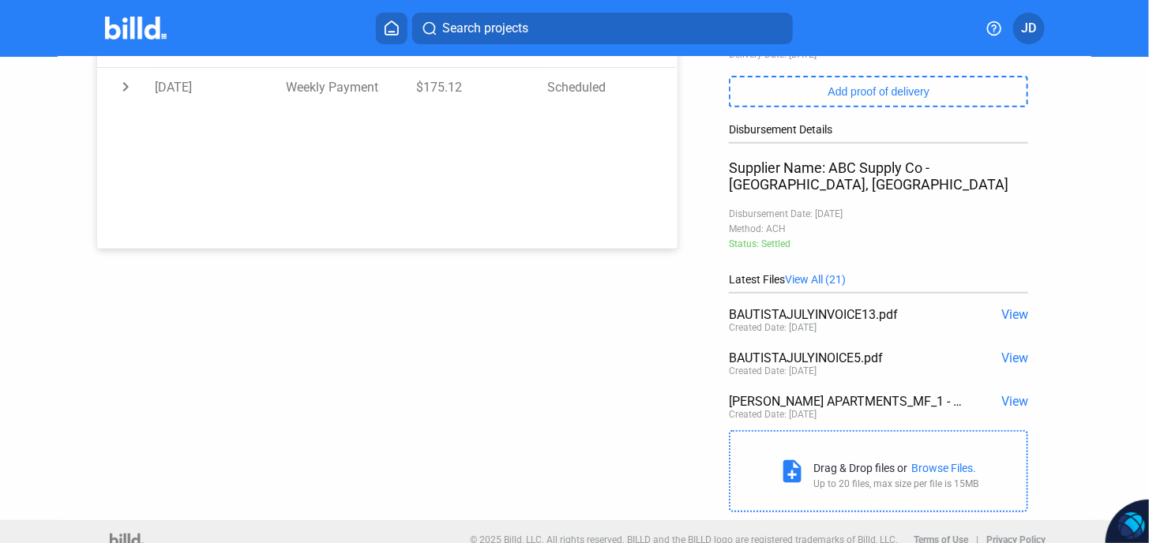
click at [812, 273] on span "View All (21)" at bounding box center [815, 279] width 61 height 13
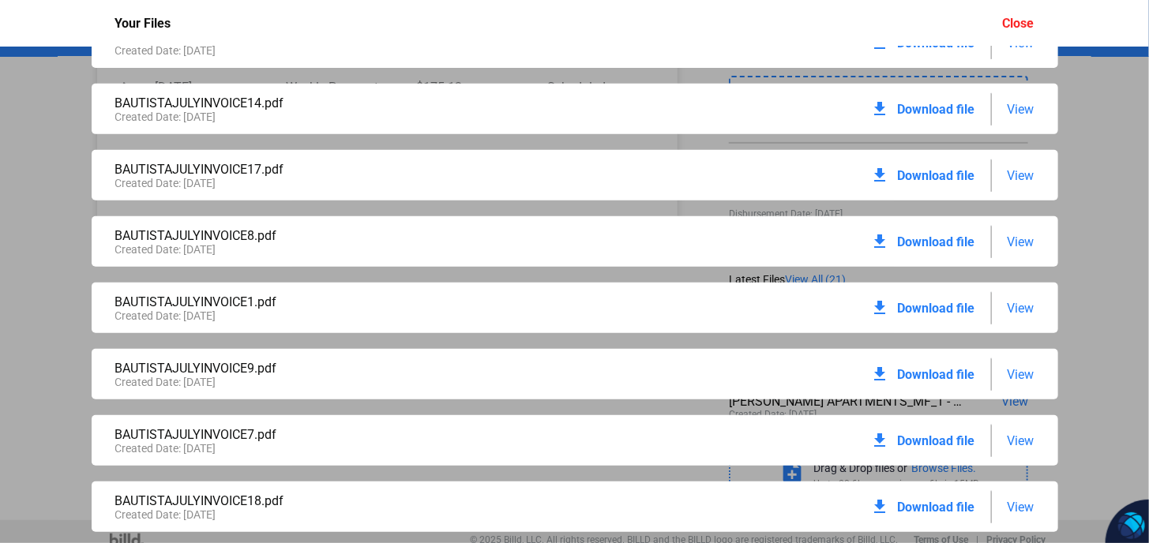
scroll to position [373, 0]
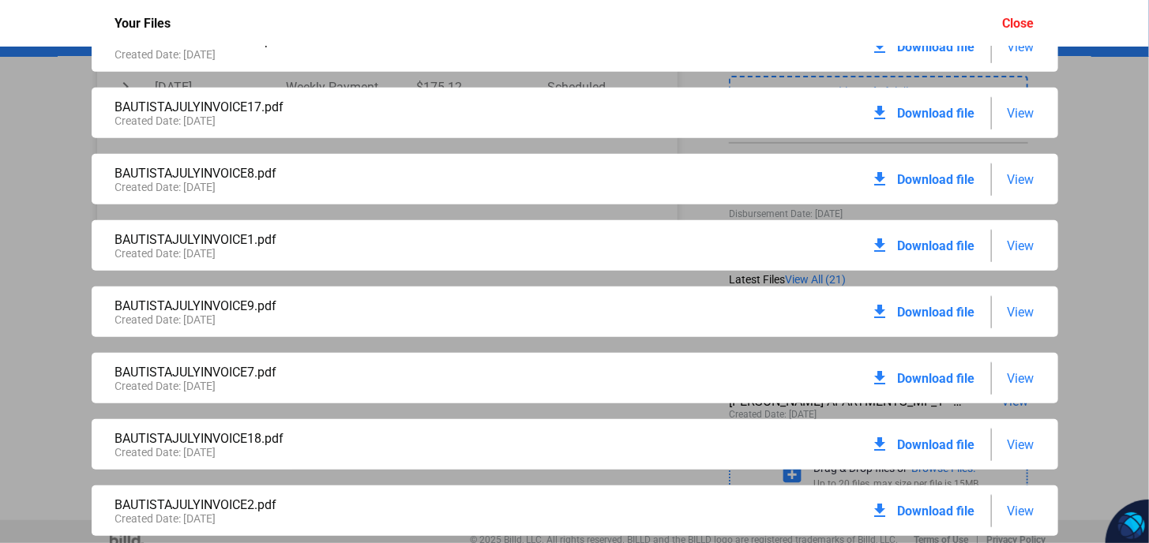
click at [1007, 244] on span "View" at bounding box center [1020, 245] width 27 height 15
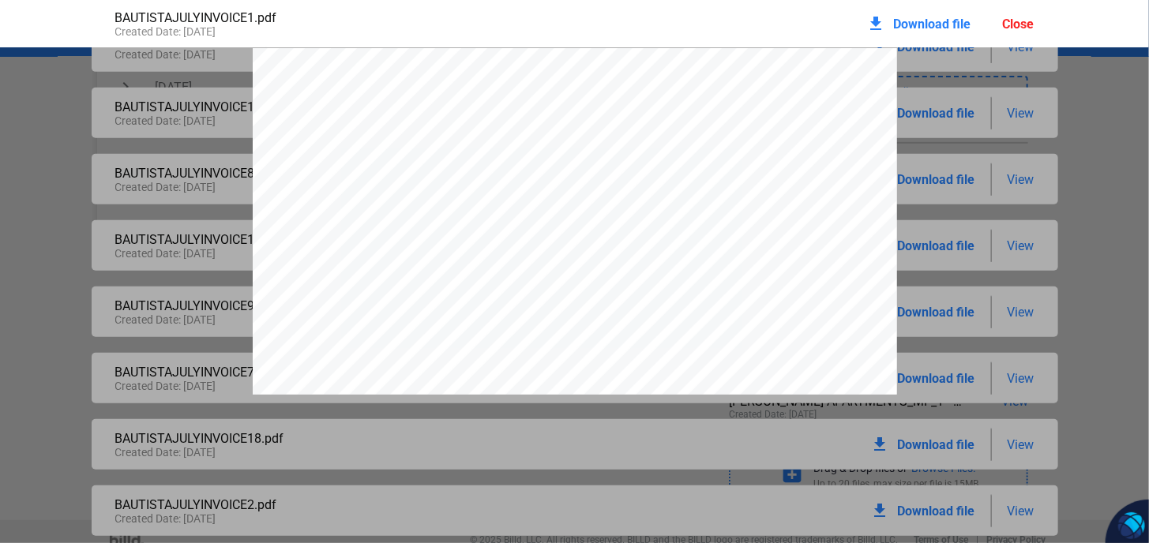
scroll to position [8, 0]
click at [1023, 24] on div "Close" at bounding box center [1019, 24] width 32 height 15
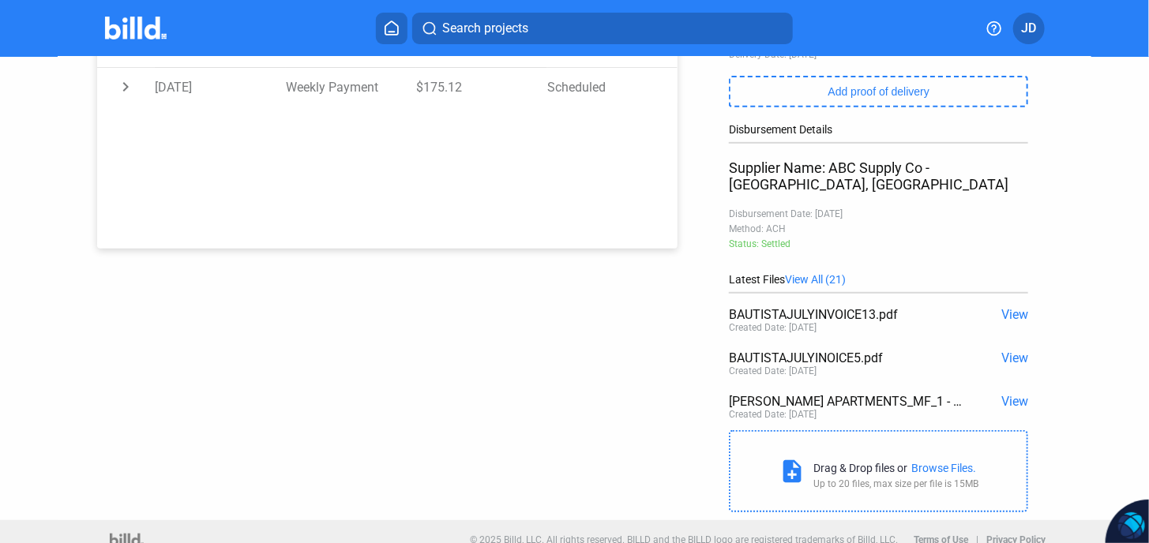
click at [802, 273] on span "View All (21)" at bounding box center [815, 279] width 61 height 13
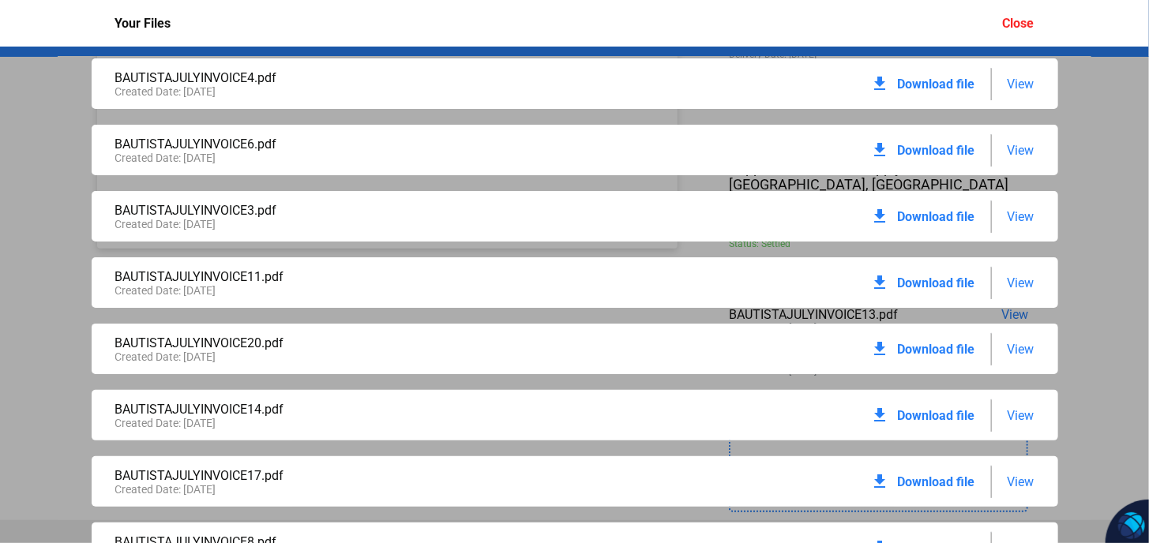
scroll to position [0, 0]
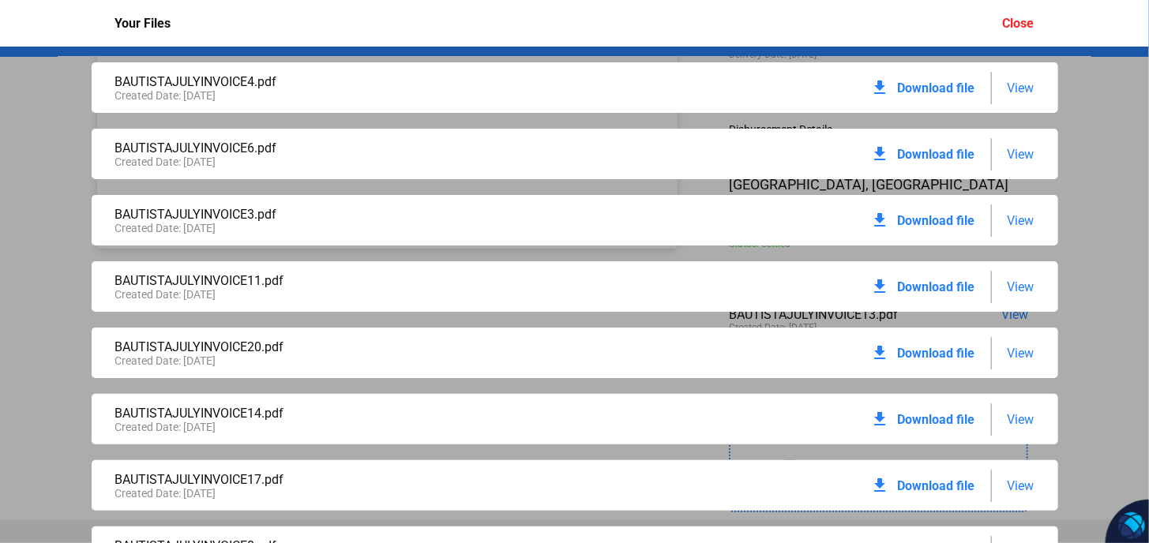
click at [926, 92] on span "Download file" at bounding box center [936, 88] width 77 height 15
click at [926, 156] on span "Download file" at bounding box center [936, 154] width 77 height 15
click at [941, 220] on span "Download file" at bounding box center [936, 220] width 77 height 15
click at [942, 287] on span "Download file" at bounding box center [936, 286] width 77 height 15
click at [927, 356] on span "Download file" at bounding box center [936, 353] width 77 height 15
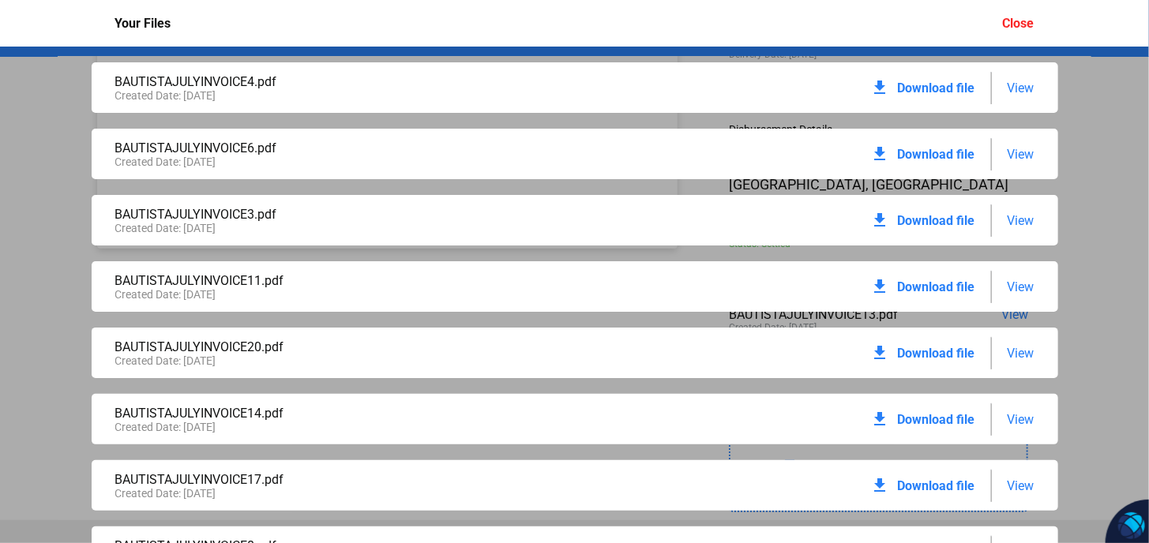
click at [933, 289] on span "Download file" at bounding box center [936, 286] width 77 height 15
click at [951, 416] on span "Download file" at bounding box center [936, 419] width 77 height 15
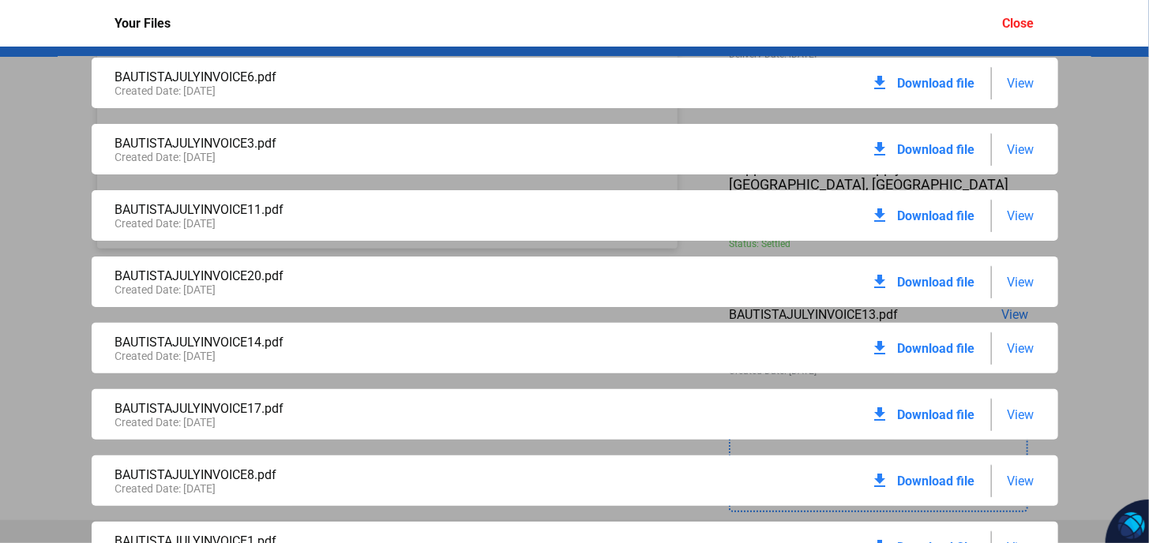
scroll to position [158, 0]
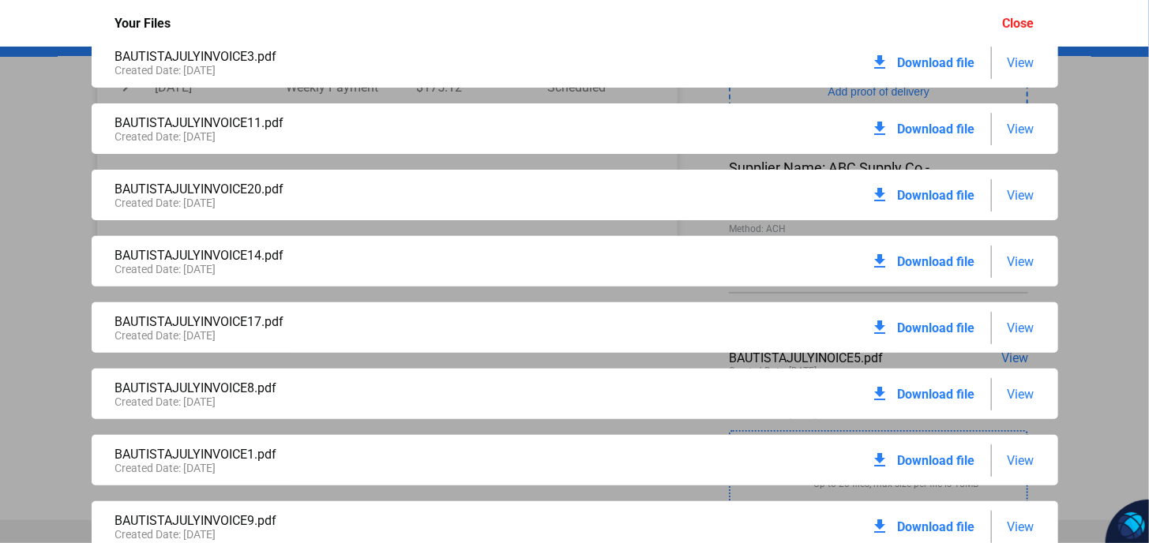
click at [945, 391] on span "Download file" at bounding box center [936, 394] width 77 height 15
click at [919, 463] on span "Download file" at bounding box center [936, 460] width 77 height 15
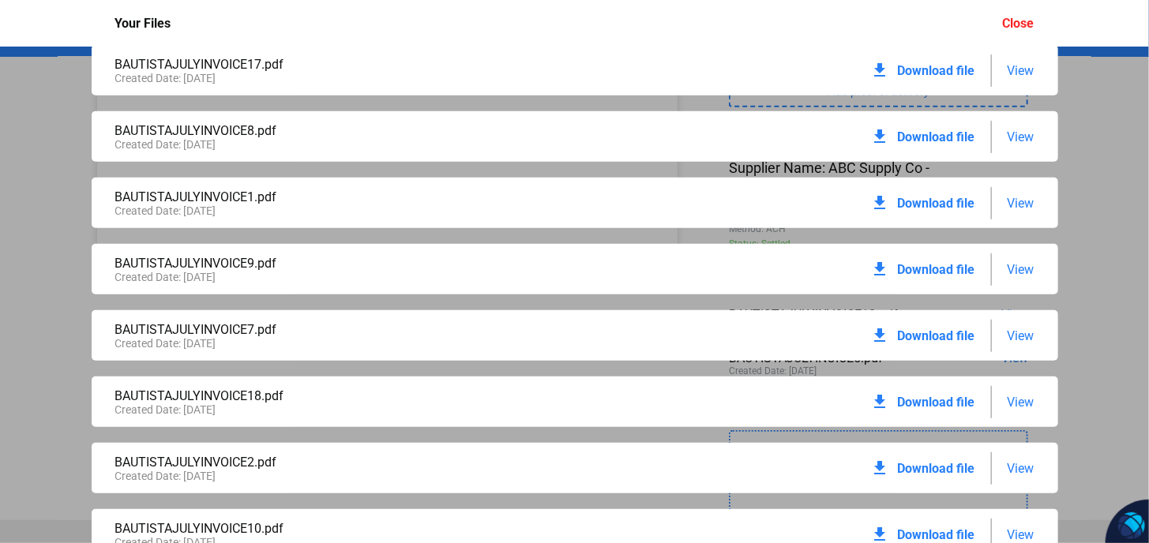
scroll to position [421, 0]
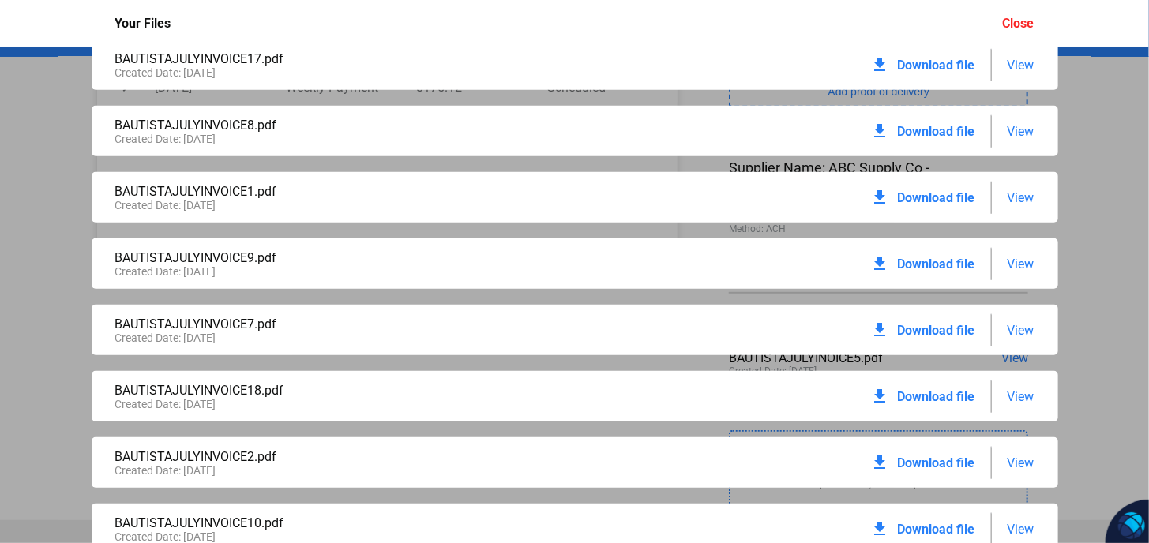
click at [919, 326] on span "Download file" at bounding box center [936, 330] width 77 height 15
click at [928, 268] on span "Download file" at bounding box center [936, 264] width 77 height 15
click at [920, 190] on span "Download file" at bounding box center [936, 197] width 77 height 15
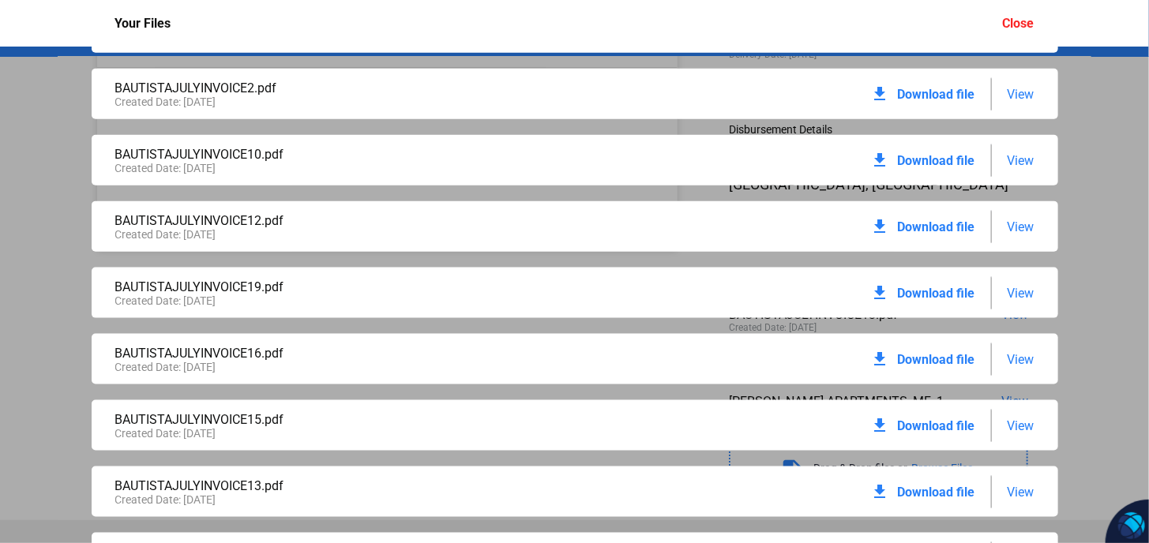
scroll to position [951, 0]
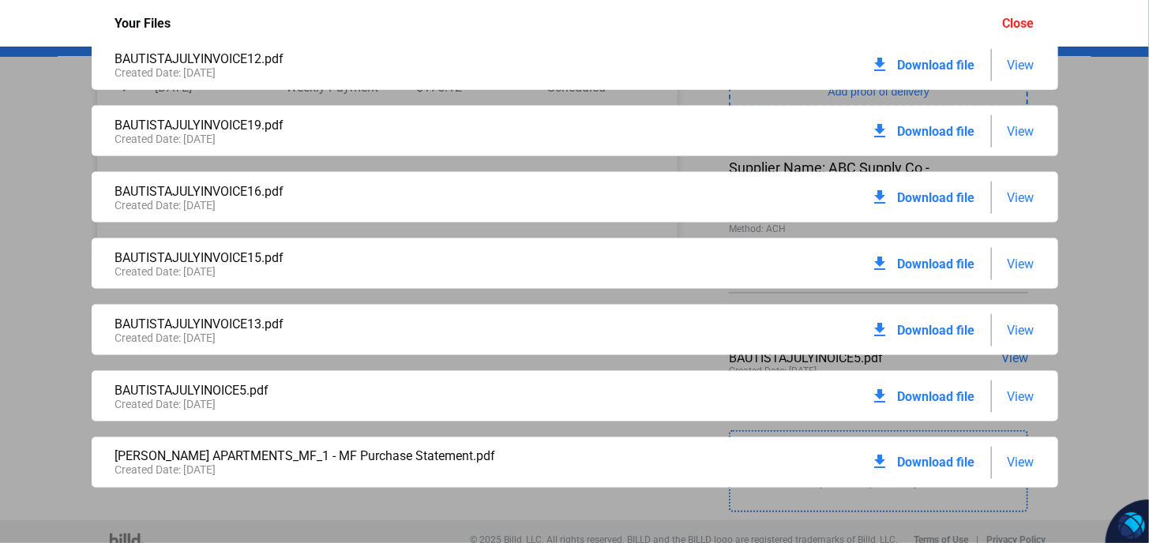
click at [925, 458] on span "Download file" at bounding box center [936, 463] width 77 height 15
click at [932, 399] on span "Download file" at bounding box center [936, 396] width 77 height 15
click at [933, 276] on div "download Download file" at bounding box center [923, 263] width 104 height 35
click at [935, 265] on span "Download file" at bounding box center [936, 264] width 77 height 15
click at [926, 124] on span "Download file" at bounding box center [936, 131] width 77 height 15
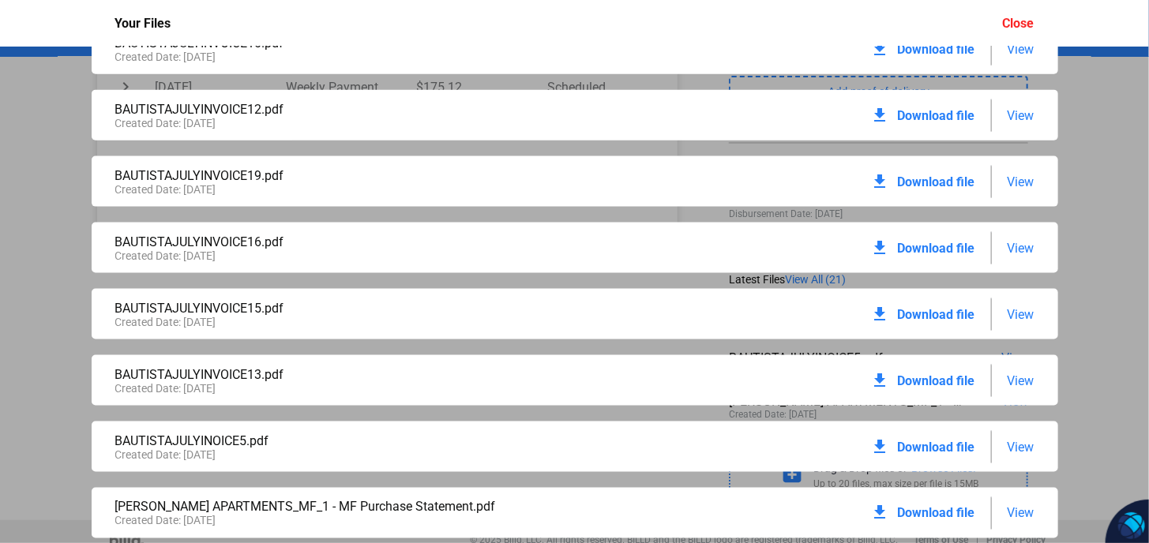
scroll to position [846, 0]
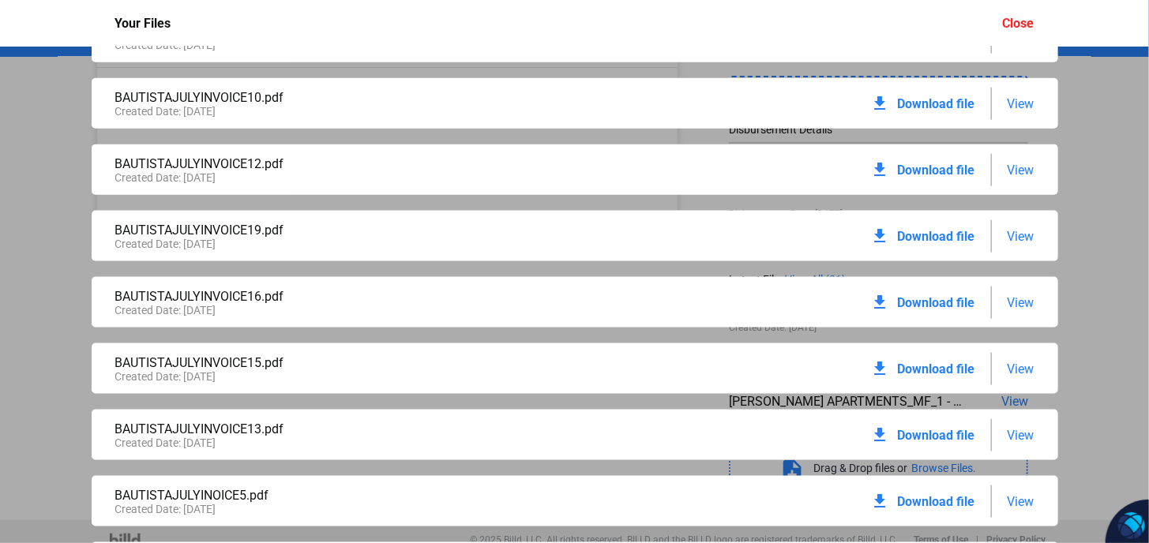
click at [936, 166] on span "Download file" at bounding box center [936, 170] width 77 height 15
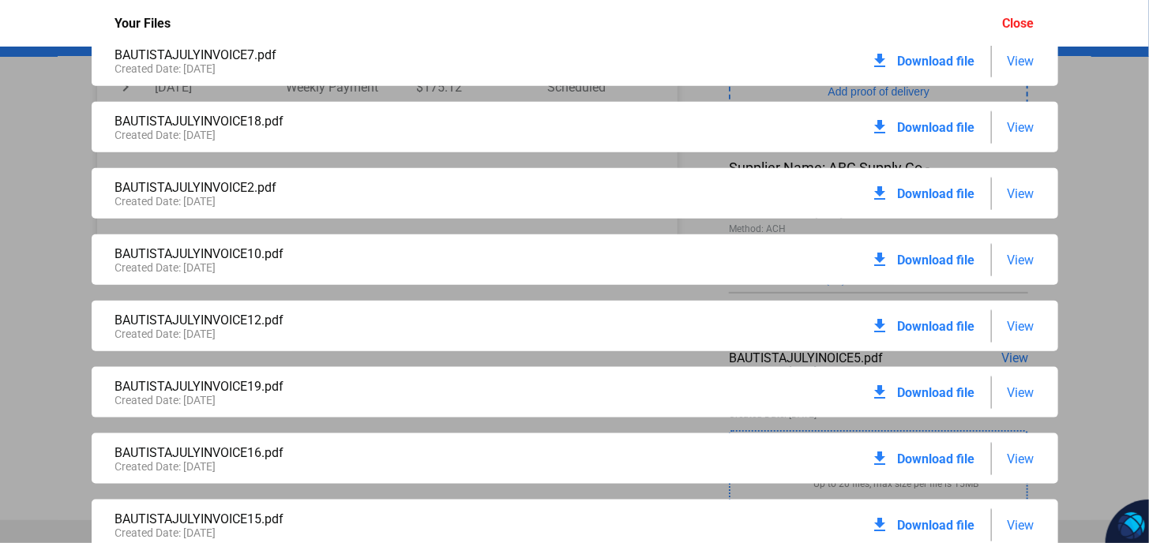
scroll to position [583, 0]
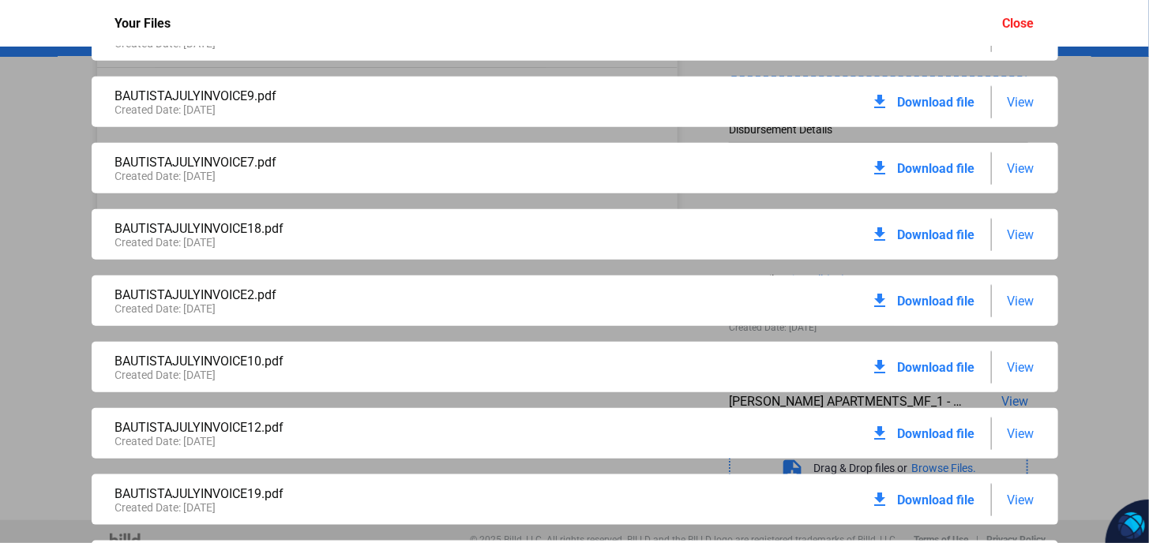
click at [918, 168] on span "Download file" at bounding box center [936, 168] width 77 height 15
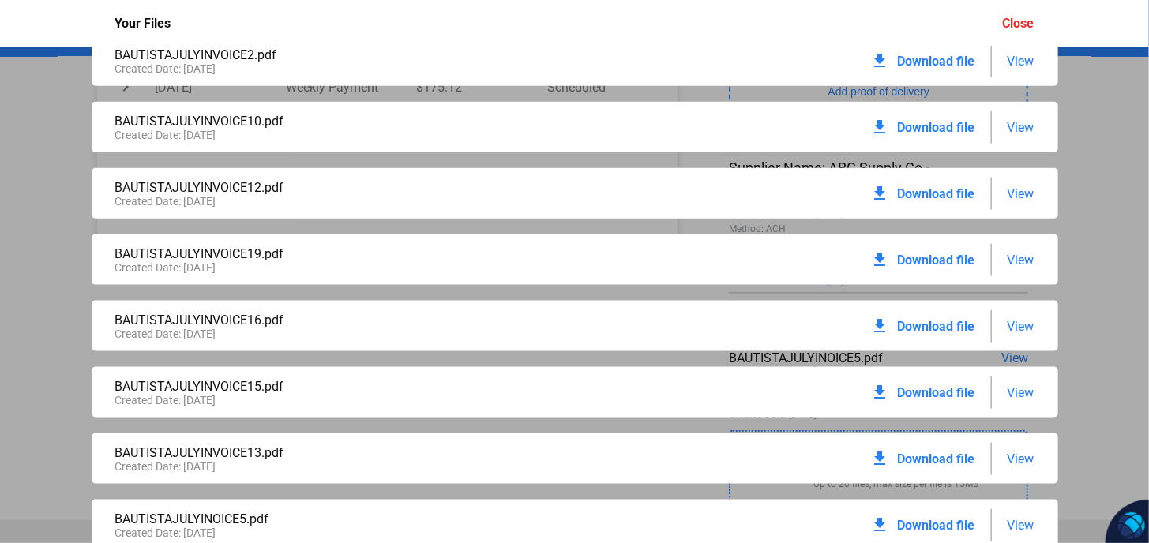
scroll to position [951, 0]
